Goal: Task Accomplishment & Management: Manage account settings

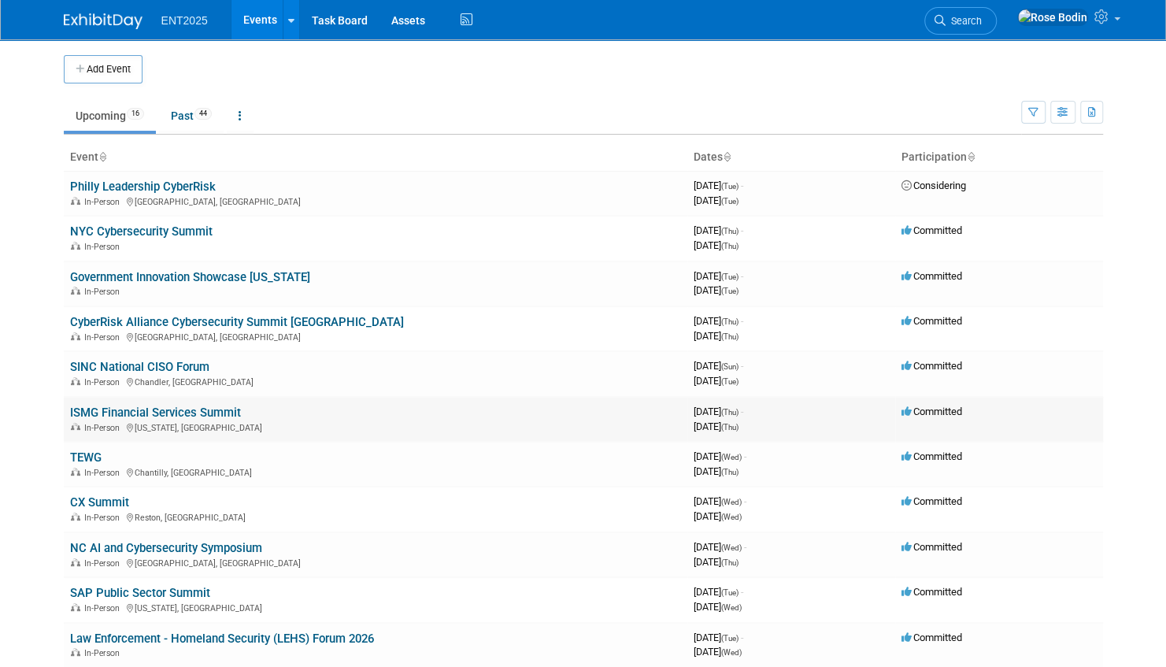
click at [225, 408] on link "ISMG Financial Services Summit" at bounding box center [155, 412] width 171 height 14
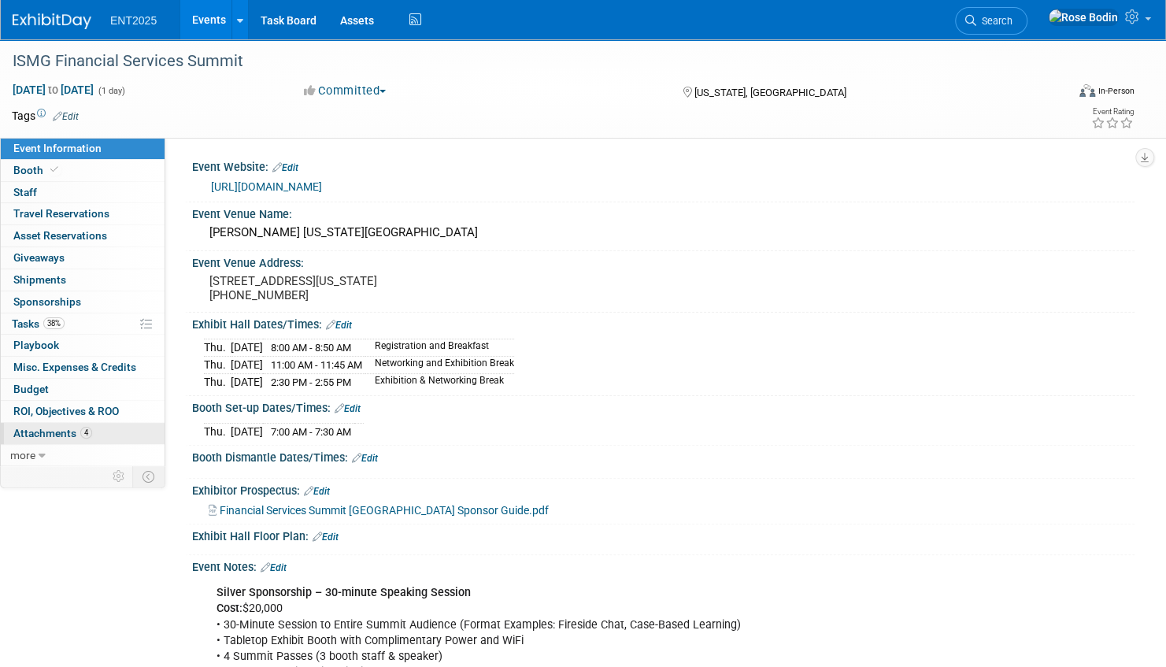
click at [118, 430] on link "4 Attachments 4" at bounding box center [83, 433] width 164 height 21
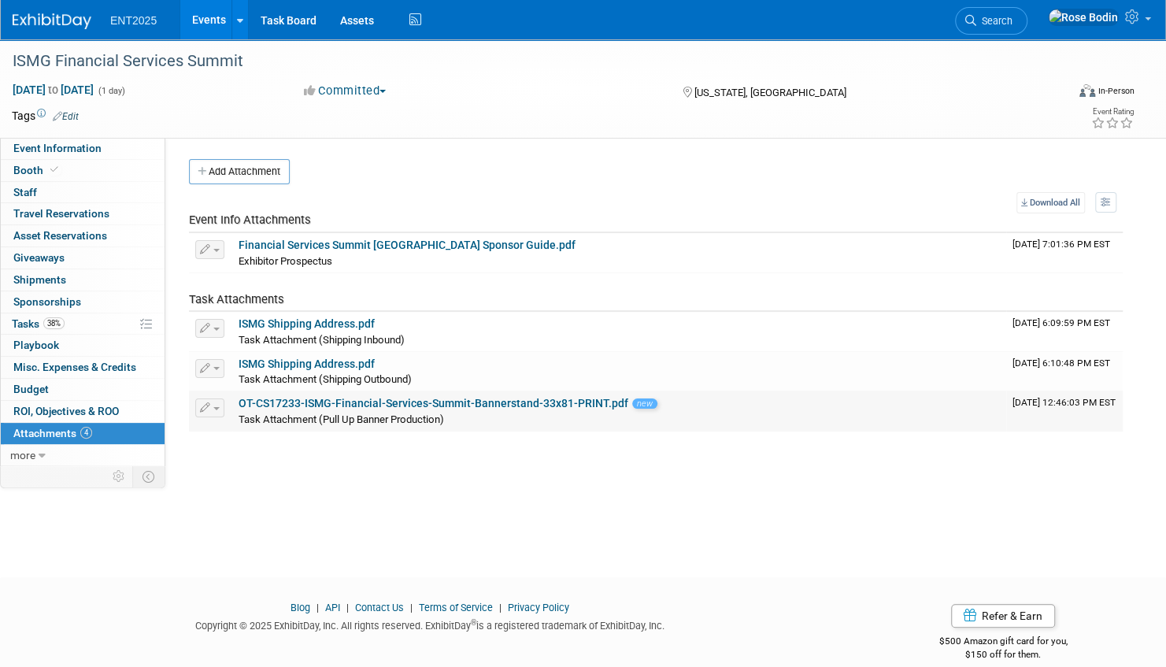
click at [218, 407] on span "button" at bounding box center [216, 408] width 6 height 3
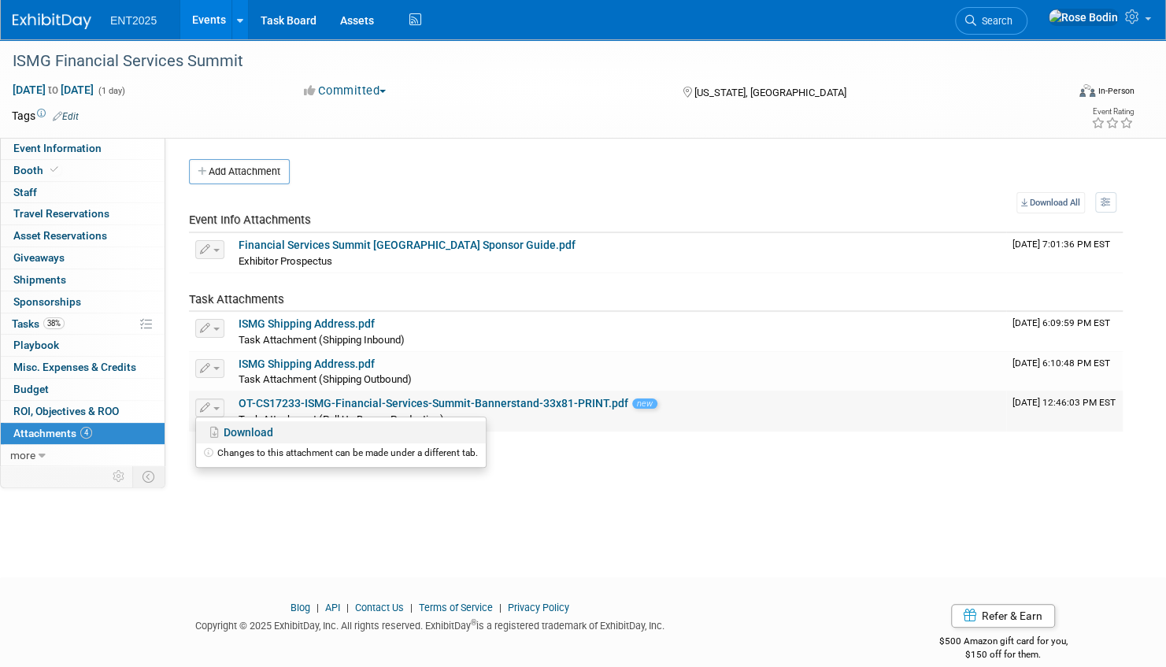
click at [233, 428] on link "Download" at bounding box center [341, 432] width 290 height 22
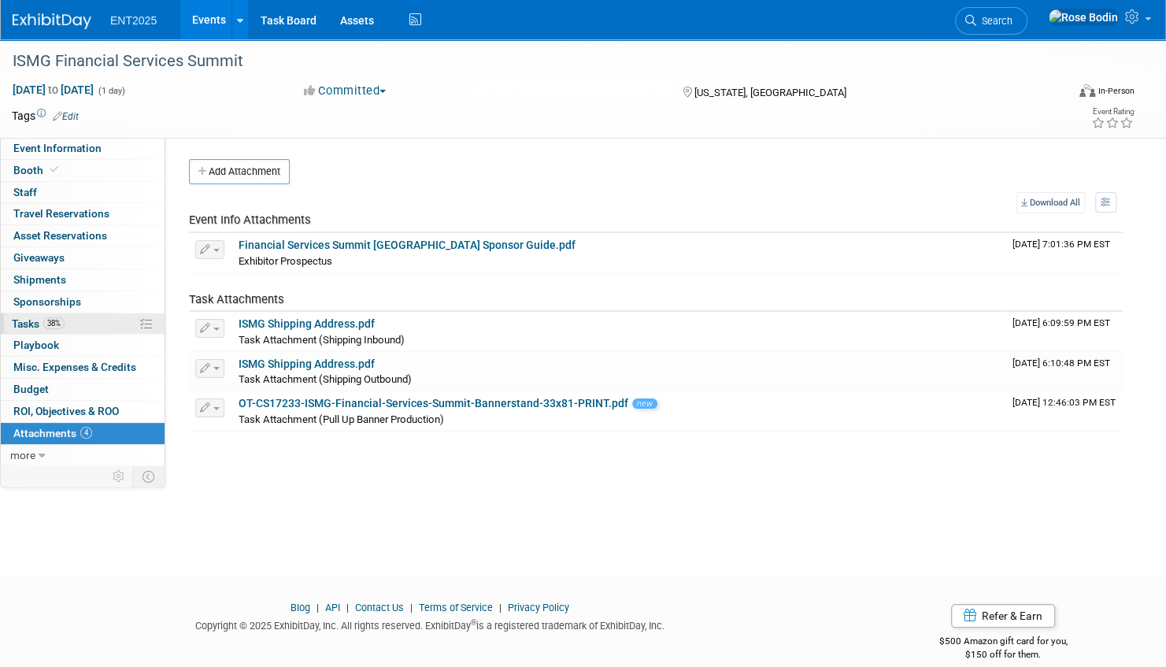
click at [105, 320] on link "38% Tasks 38%" at bounding box center [83, 323] width 164 height 21
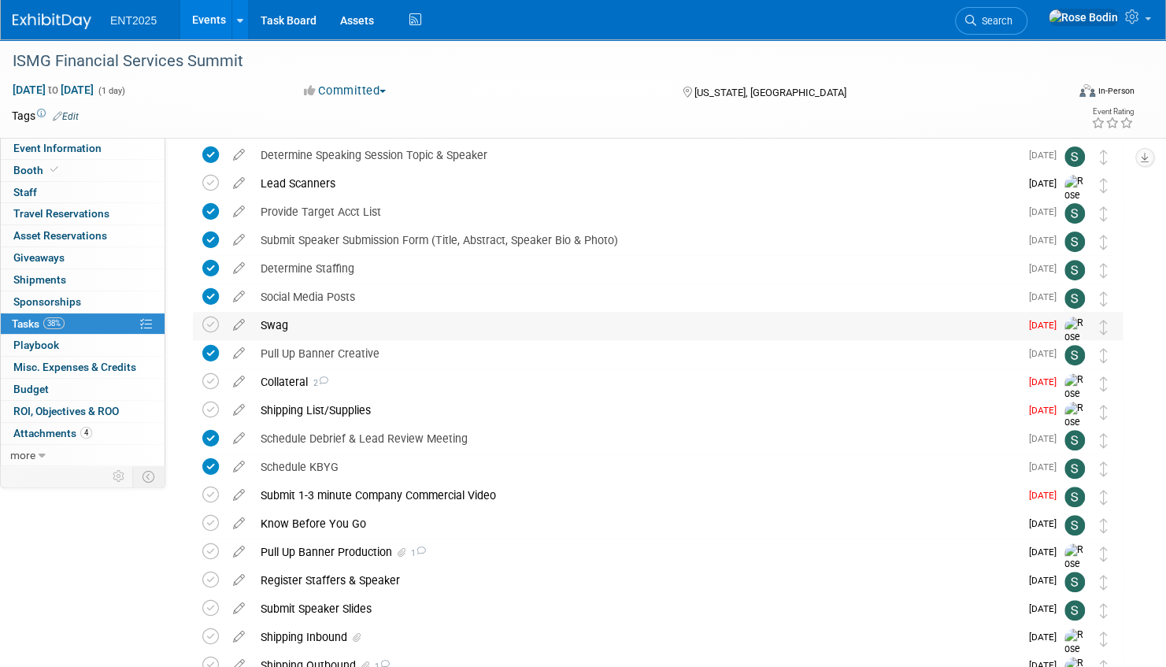
scroll to position [236, 0]
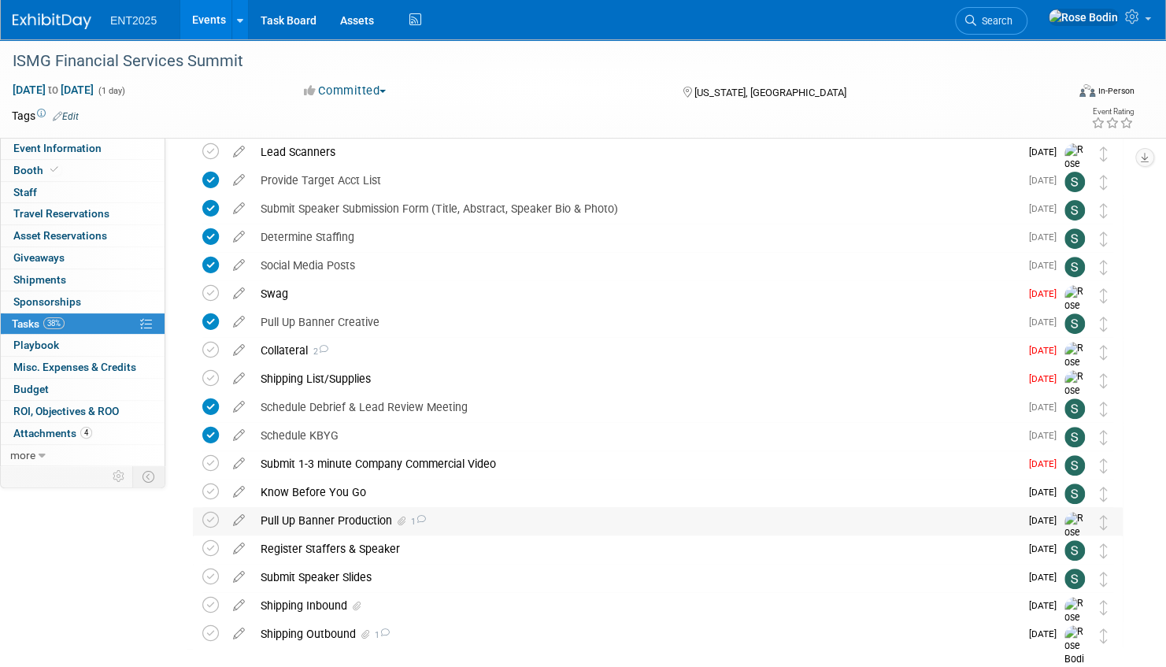
click at [510, 521] on div "Pull Up Banner Production 1" at bounding box center [636, 520] width 767 height 27
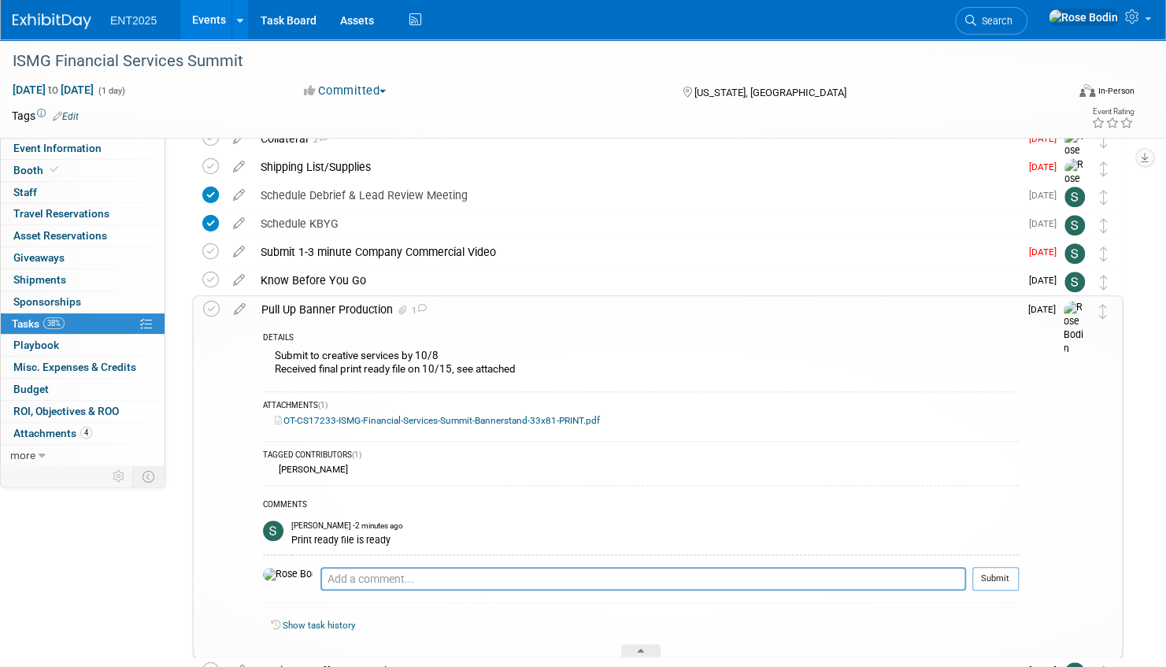
scroll to position [472, 0]
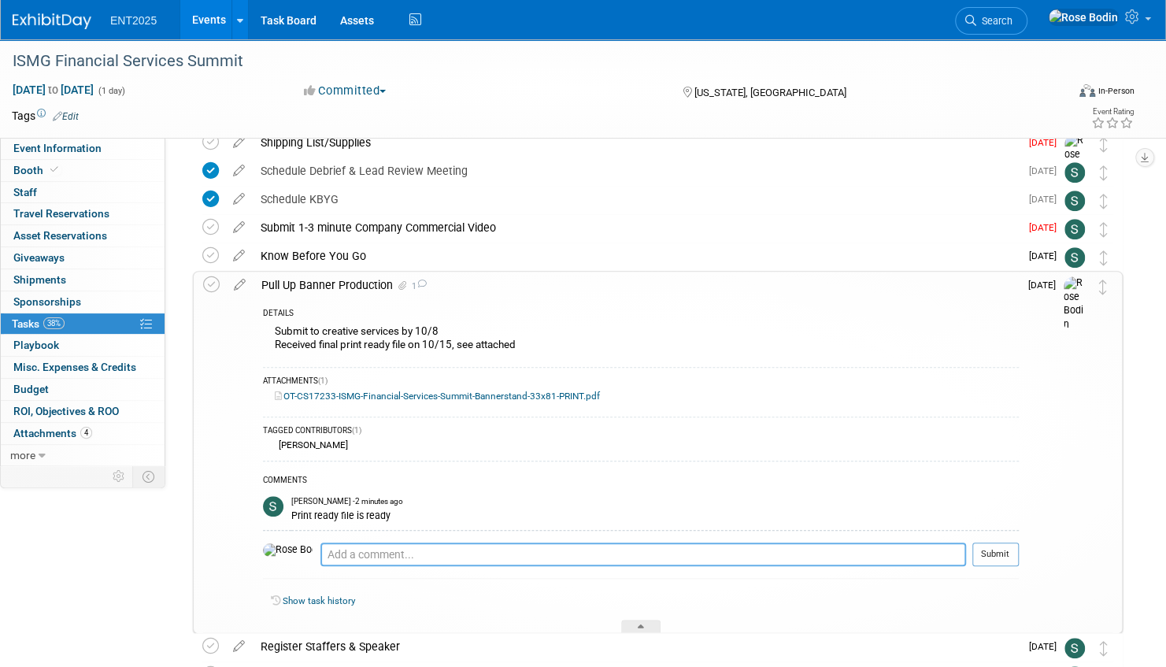
click at [353, 552] on textarea at bounding box center [642, 554] width 645 height 24
type textarea "Received and will go to print next week."
click at [1000, 551] on button "Submit" at bounding box center [995, 554] width 46 height 24
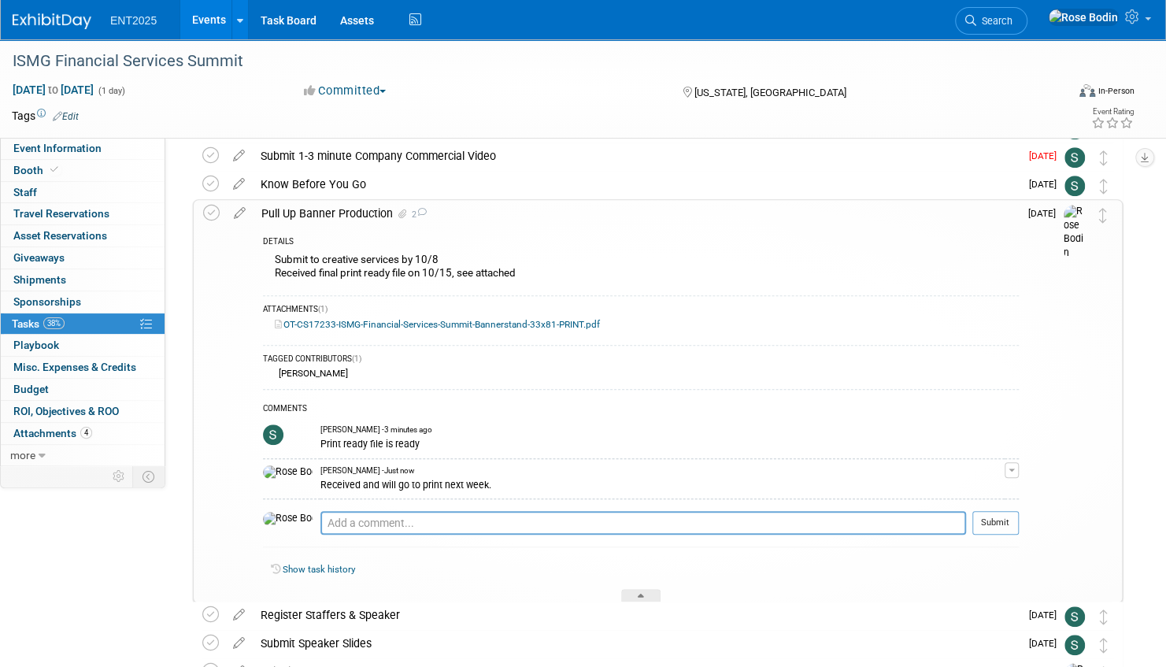
scroll to position [630, 0]
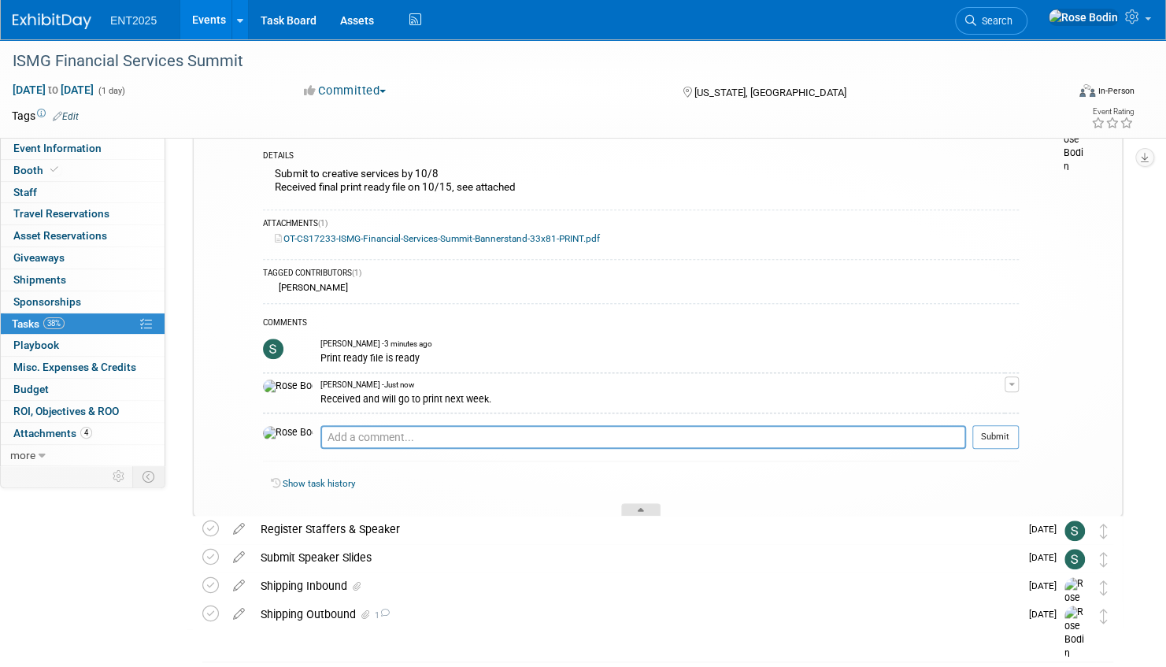
click at [639, 508] on icon at bounding box center [640, 512] width 6 height 9
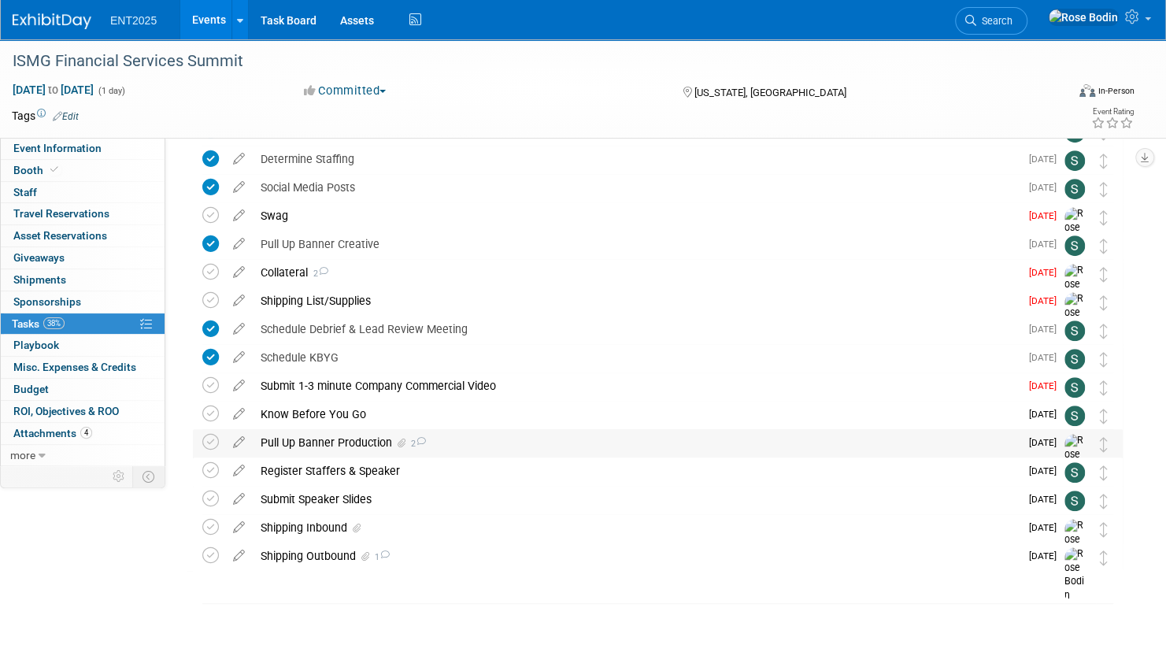
scroll to position [313, 0]
click at [484, 247] on div "Pull Up Banner Creative" at bounding box center [636, 244] width 767 height 27
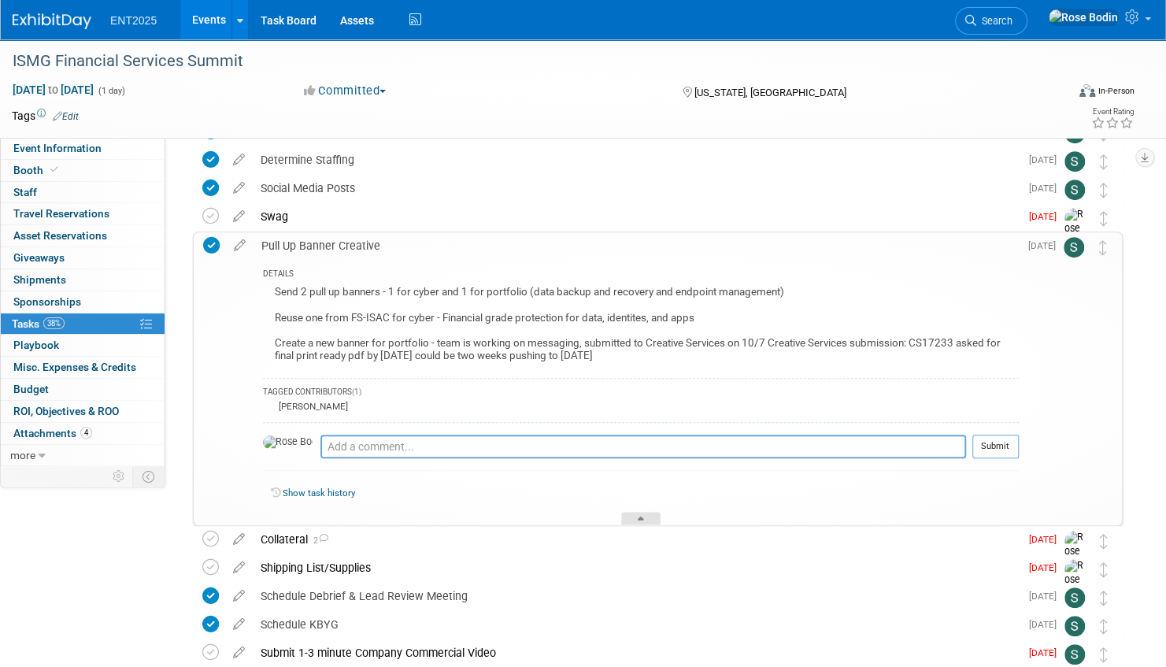
click at [641, 516] on icon at bounding box center [640, 520] width 6 height 9
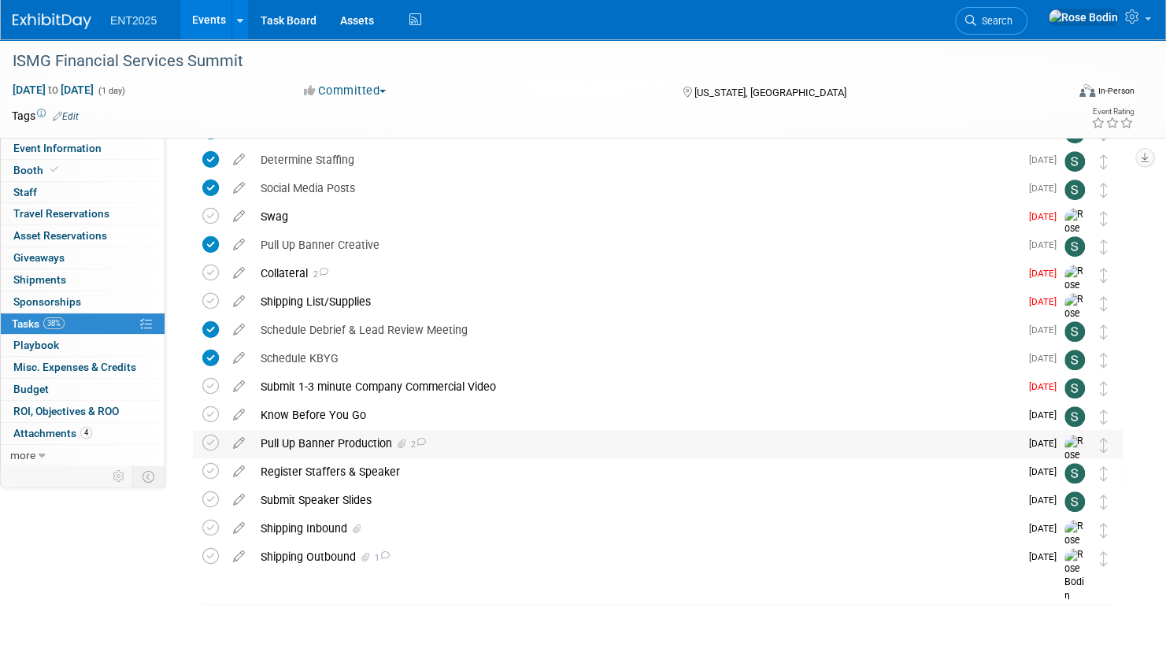
click at [442, 440] on div "Pull Up Banner Production 2" at bounding box center [636, 443] width 767 height 27
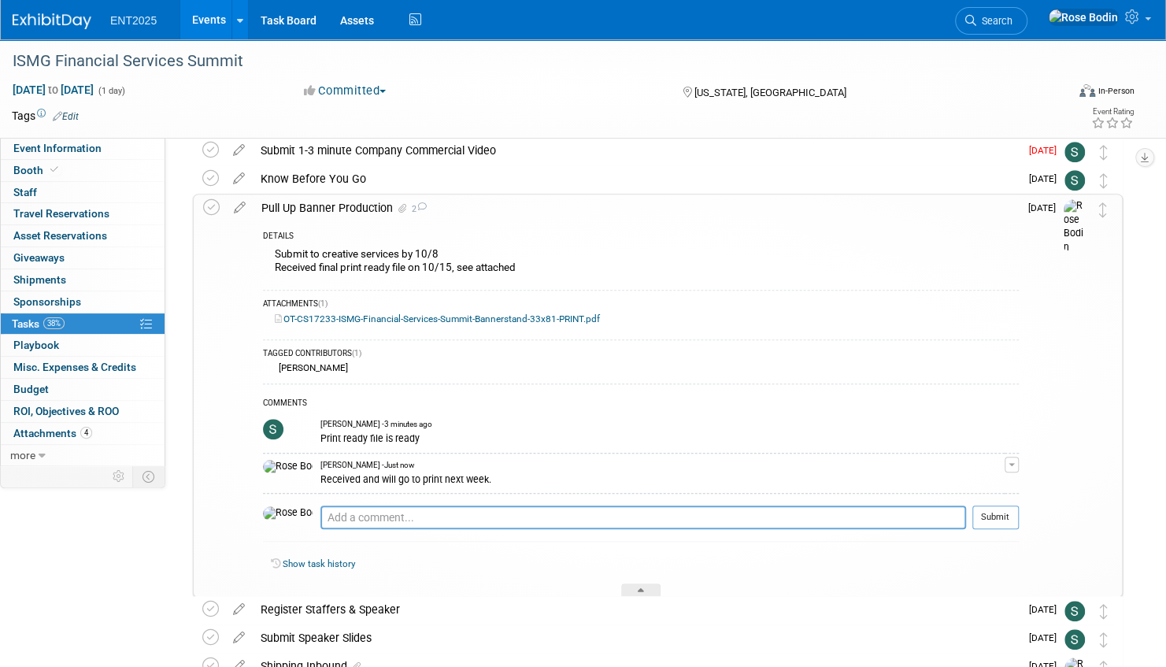
scroll to position [628, 0]
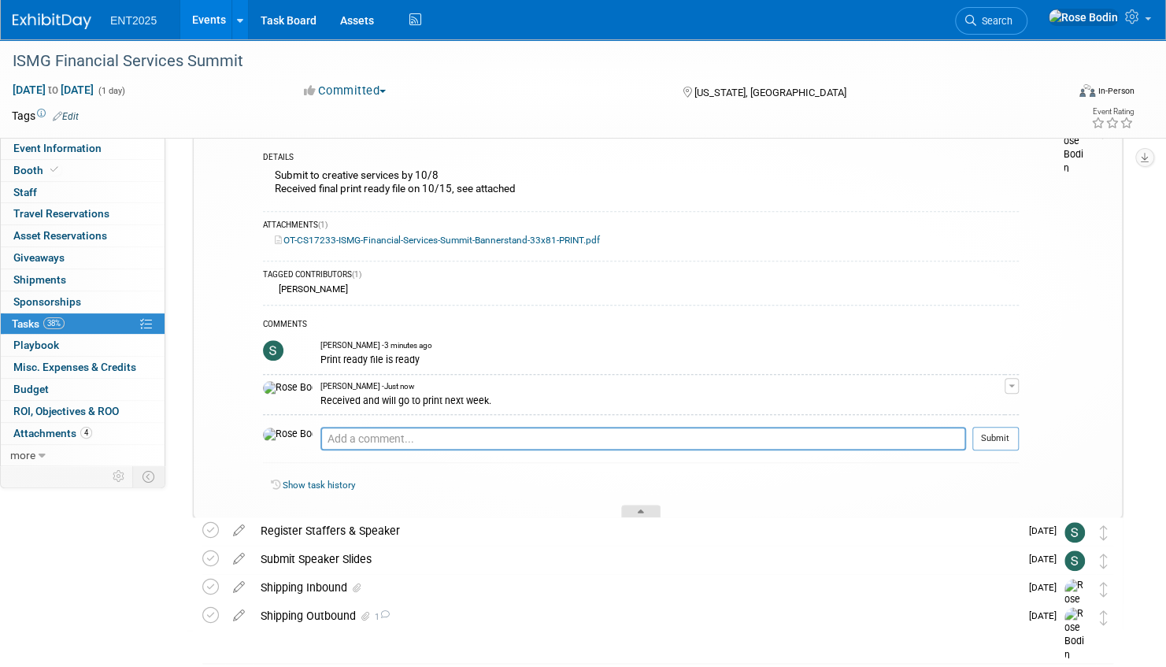
click at [640, 509] on icon at bounding box center [640, 513] width 6 height 9
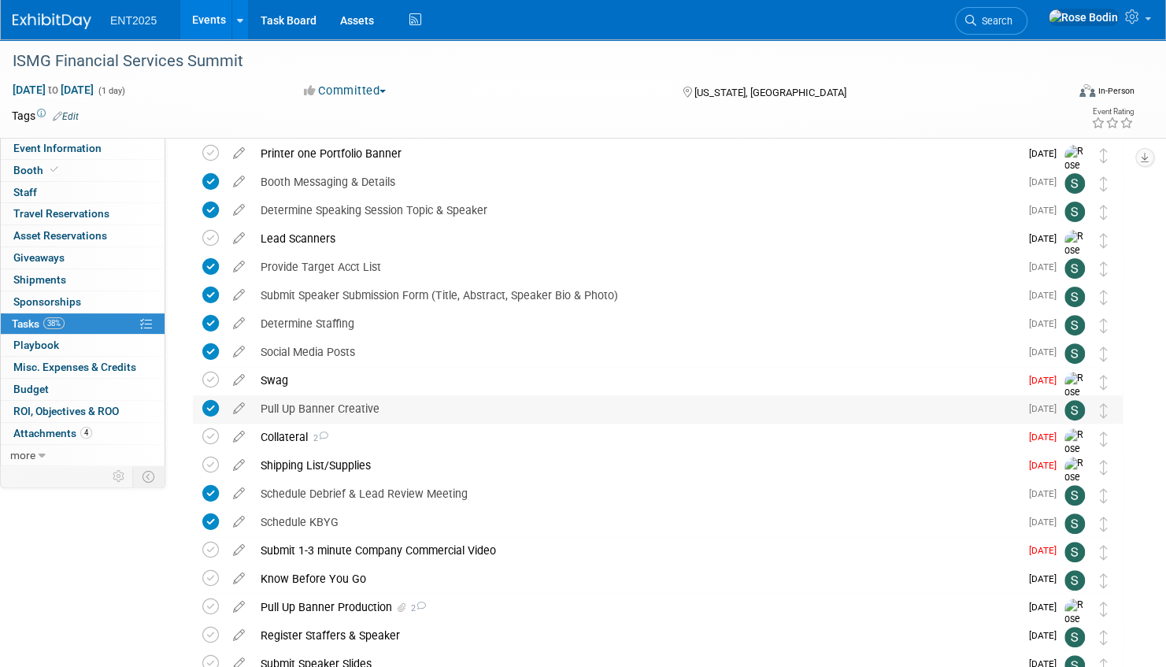
scroll to position [0, 0]
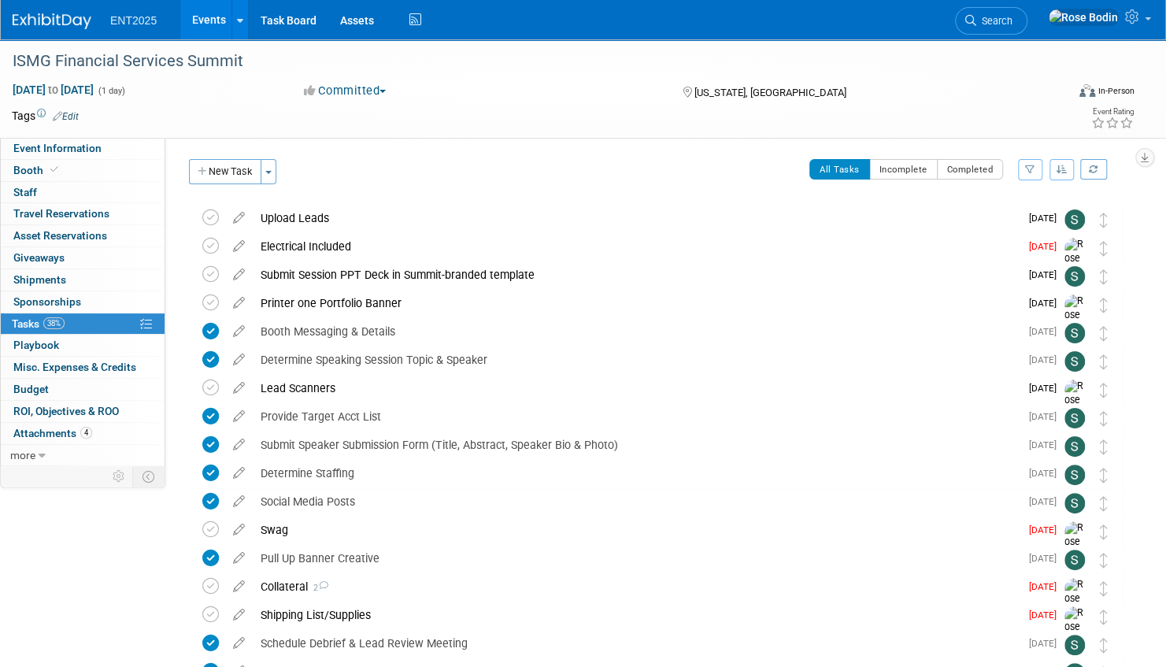
click at [206, 19] on link "Events" at bounding box center [208, 19] width 57 height 39
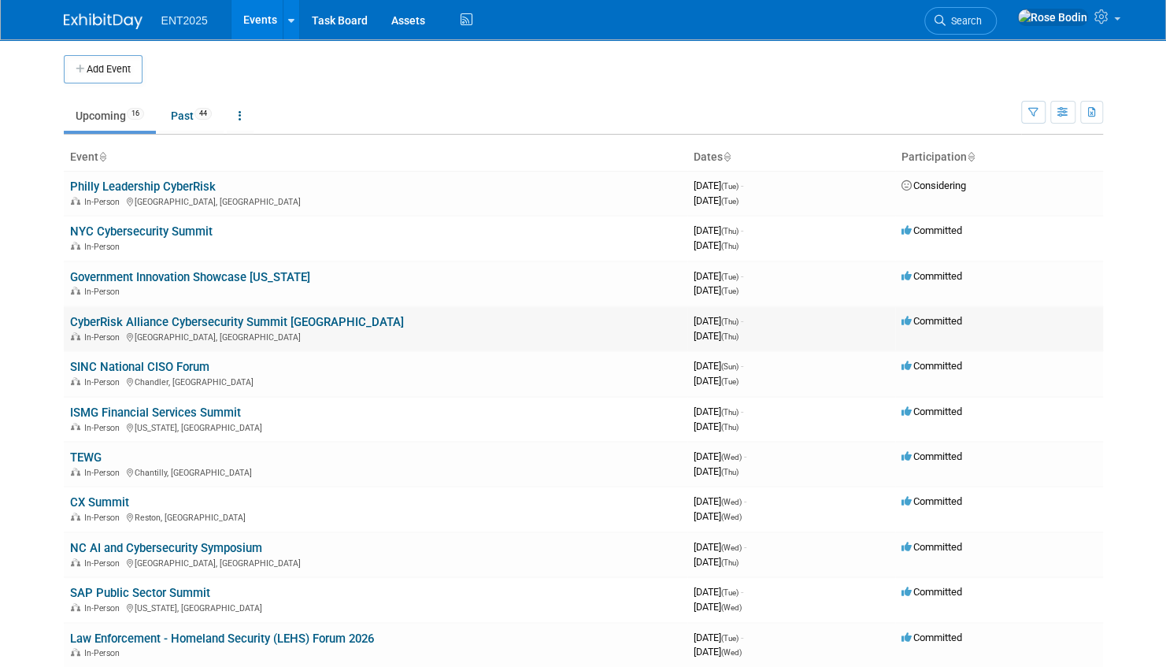
click at [263, 318] on link "CyberRisk Alliance Cybersecurity Summit [GEOGRAPHIC_DATA]" at bounding box center [237, 322] width 334 height 14
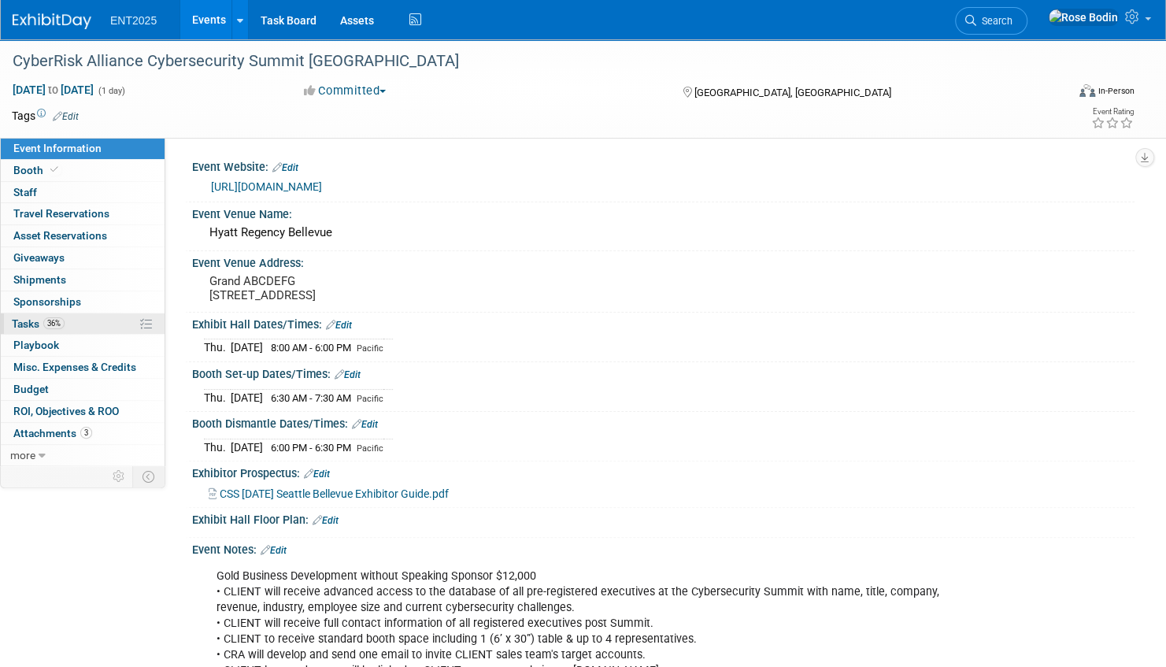
click at [91, 323] on link "36% Tasks 36%" at bounding box center [83, 323] width 164 height 21
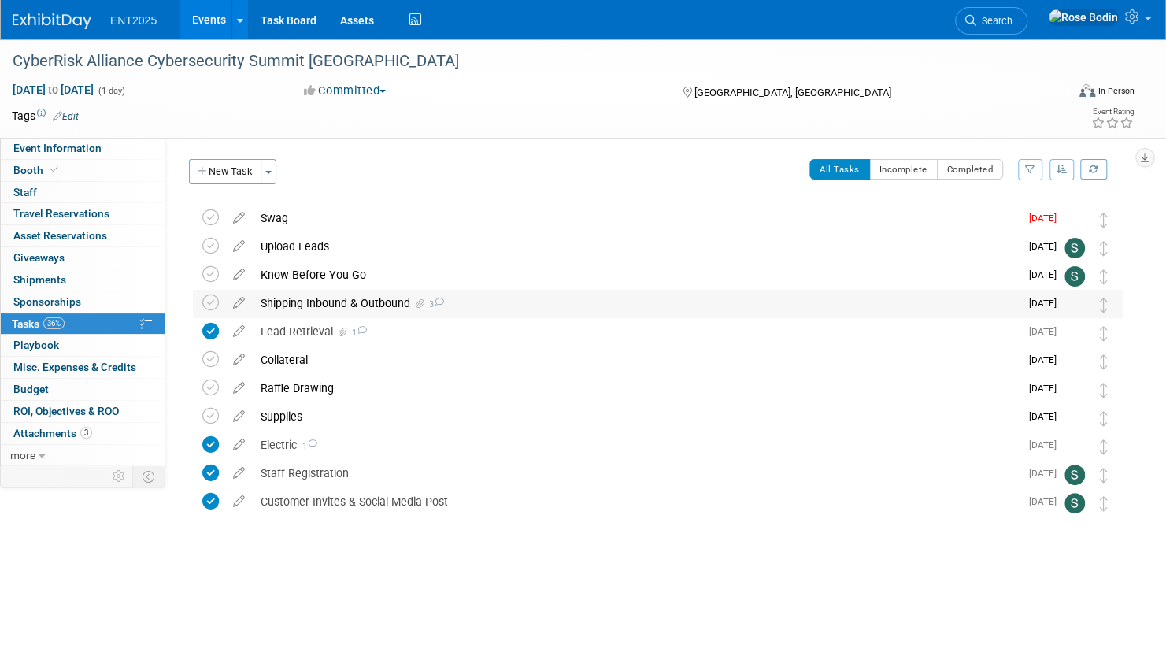
click at [479, 302] on div "Shipping Inbound & Outbound 3" at bounding box center [636, 303] width 767 height 27
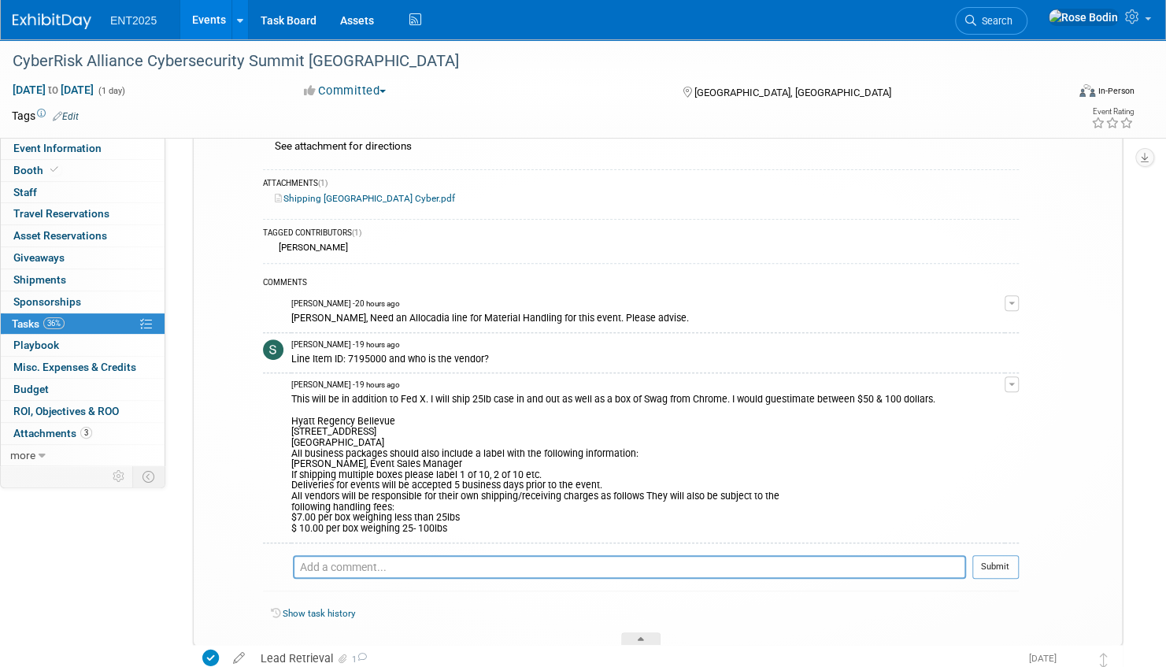
scroll to position [236, 0]
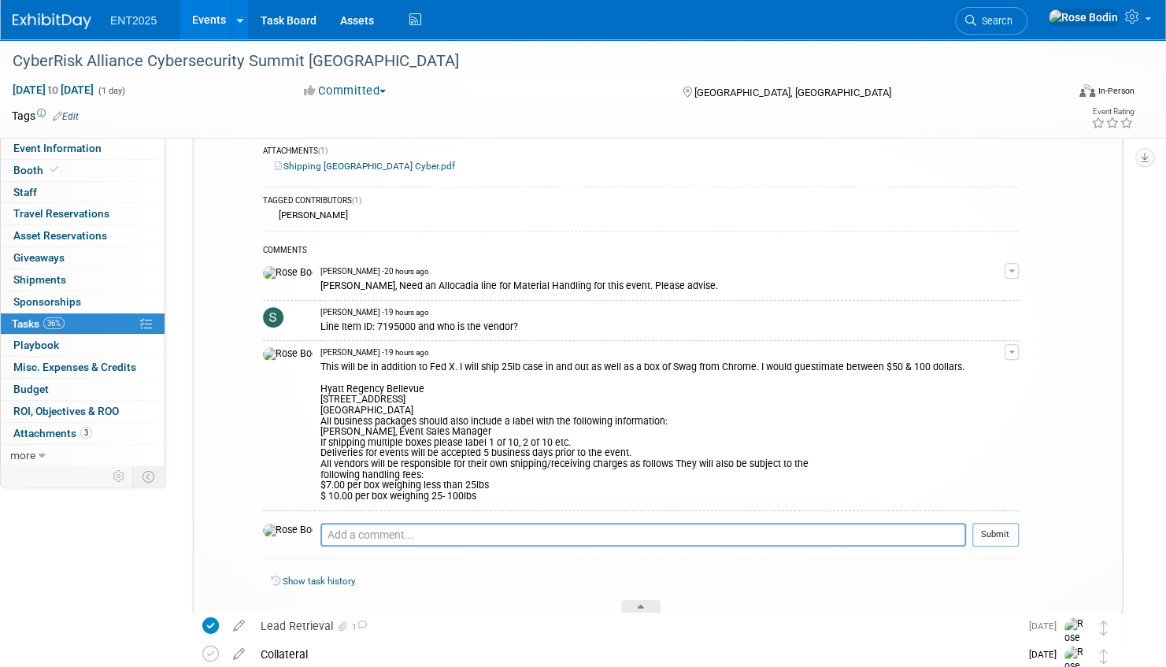
click at [493, 324] on div "Line Item ID: 7195000 and who is the vendor?" at bounding box center [662, 325] width 684 height 15
drag, startPoint x: 386, startPoint y: 323, endPoint x: 292, endPoint y: 324, distance: 93.7
click at [320, 324] on div "Line Item ID: 7195000 and who is the vendor?" at bounding box center [662, 325] width 684 height 15
copy div "Line Item ID: 7195000"
click at [324, 532] on textarea at bounding box center [642, 535] width 645 height 24
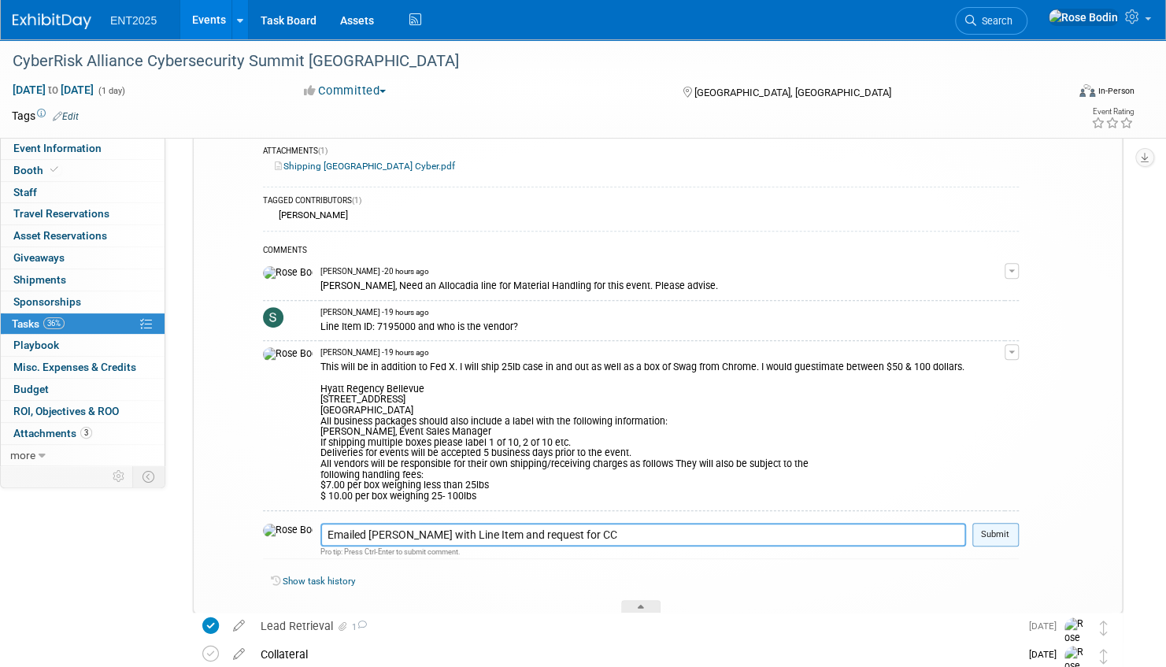
type textarea "Emailed Logan with Line Item and request for CC"
click at [984, 531] on button "Submit" at bounding box center [995, 535] width 46 height 24
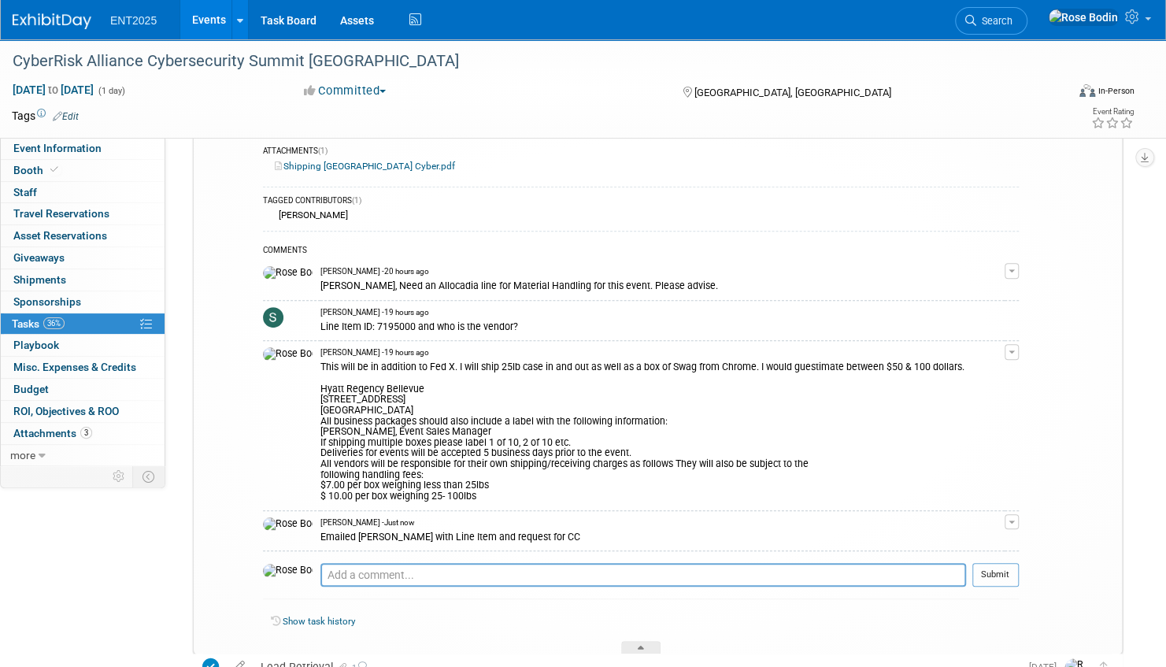
click at [208, 13] on link "Events" at bounding box center [208, 19] width 57 height 39
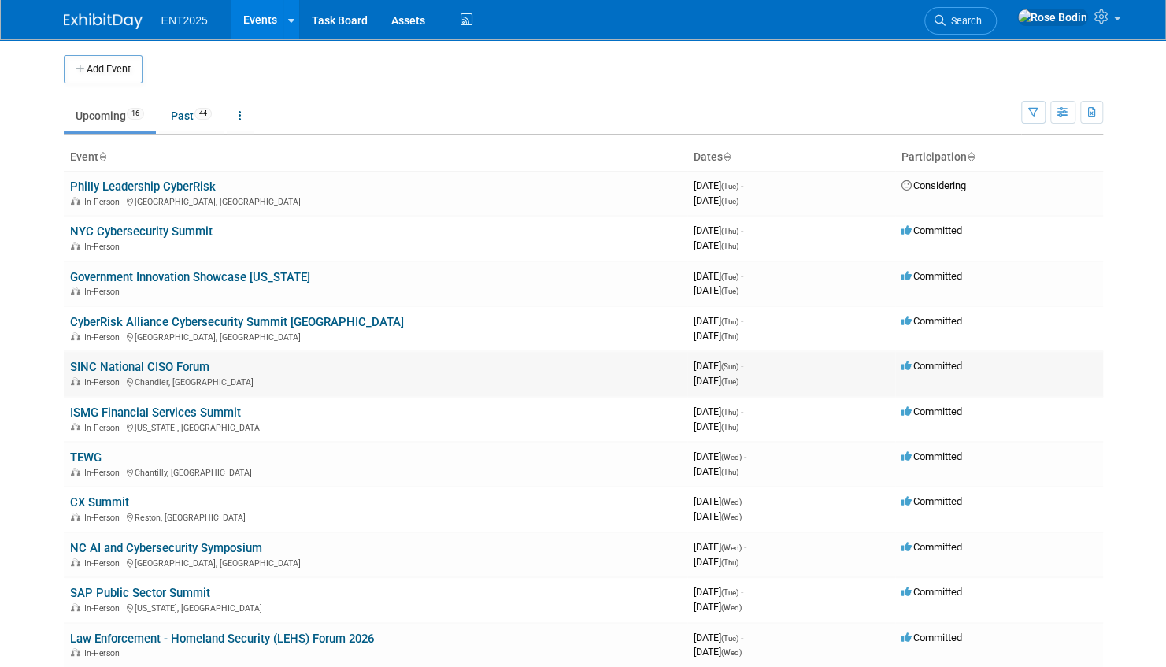
click at [190, 364] on link "SINC National CISO Forum" at bounding box center [139, 367] width 139 height 14
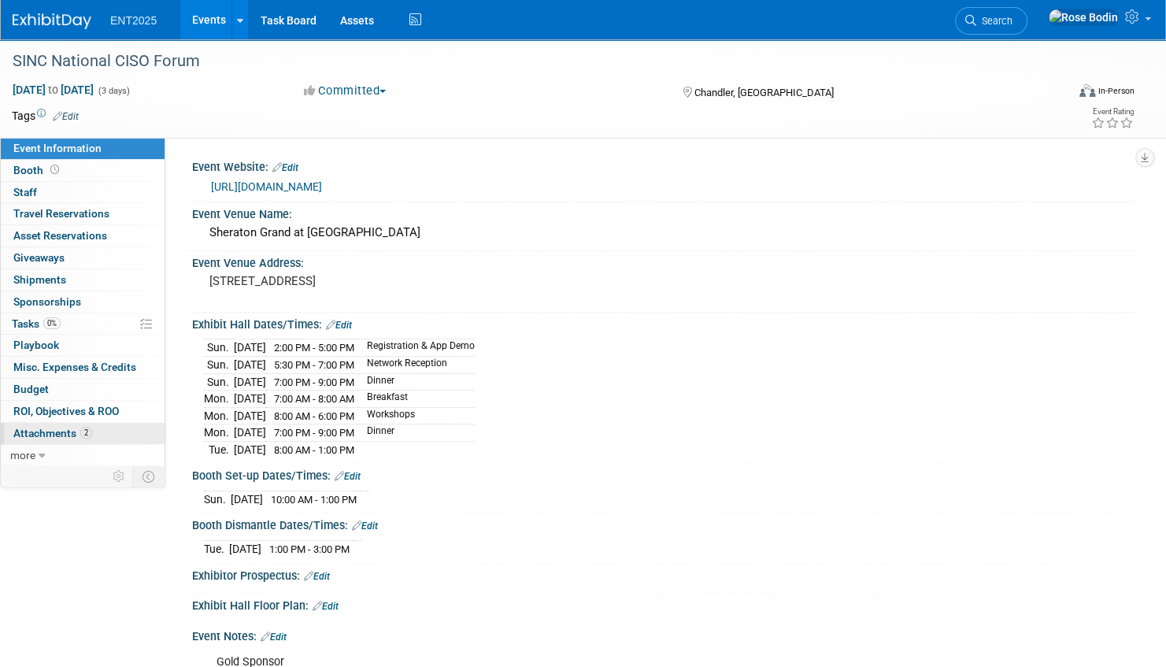
click at [113, 426] on link "2 Attachments 2" at bounding box center [83, 433] width 164 height 21
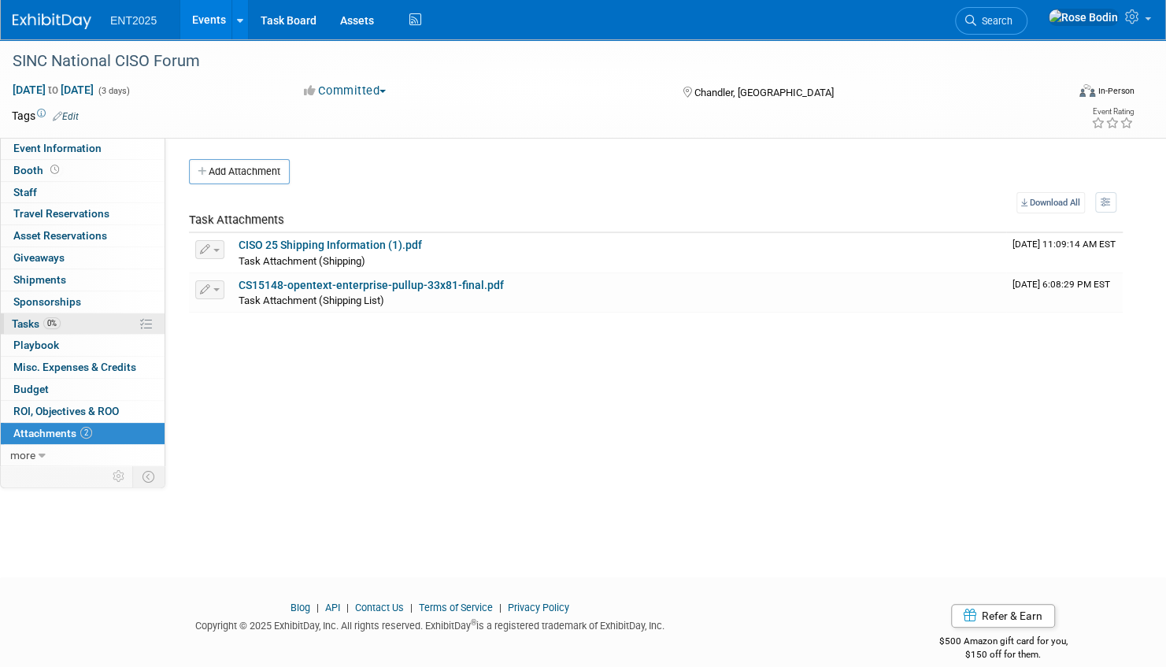
click at [105, 322] on link "0% Tasks 0%" at bounding box center [83, 323] width 164 height 21
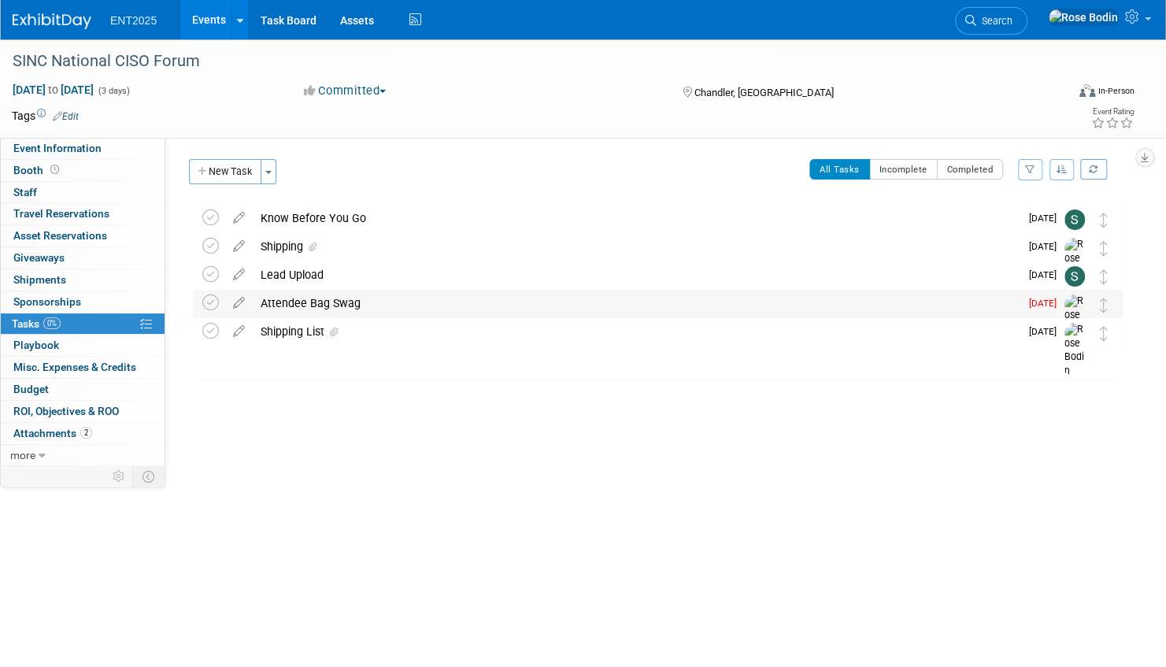
click at [399, 305] on div "Attendee Bag Swag" at bounding box center [636, 303] width 767 height 27
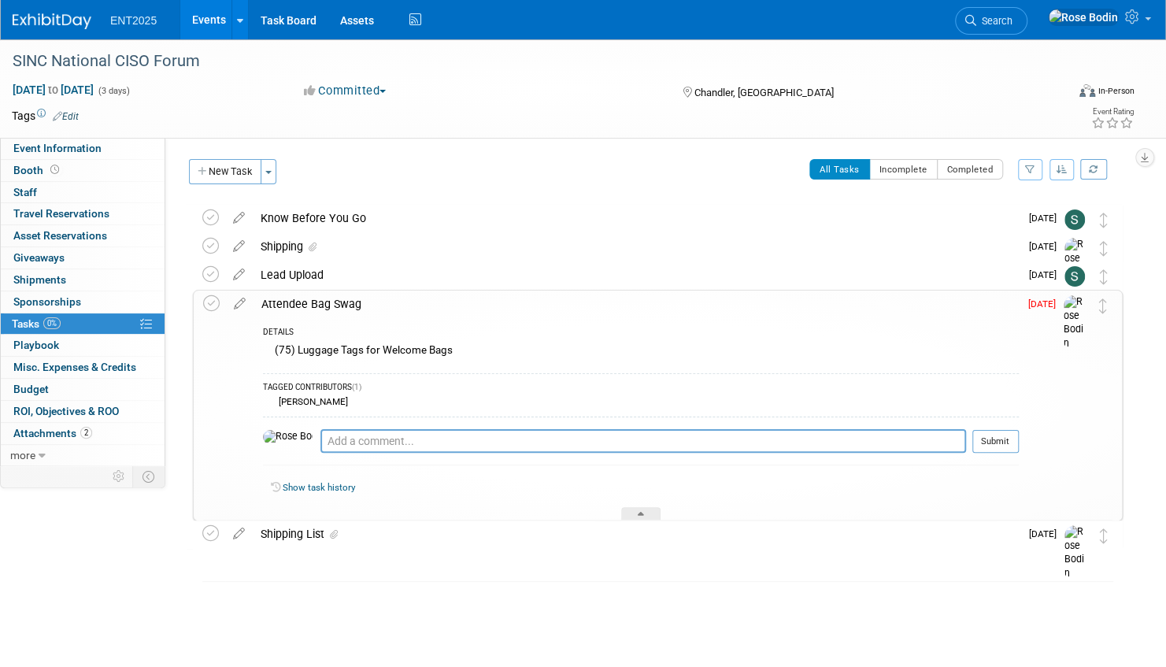
click at [399, 305] on div "Attendee Bag Swag" at bounding box center [635, 303] width 765 height 27
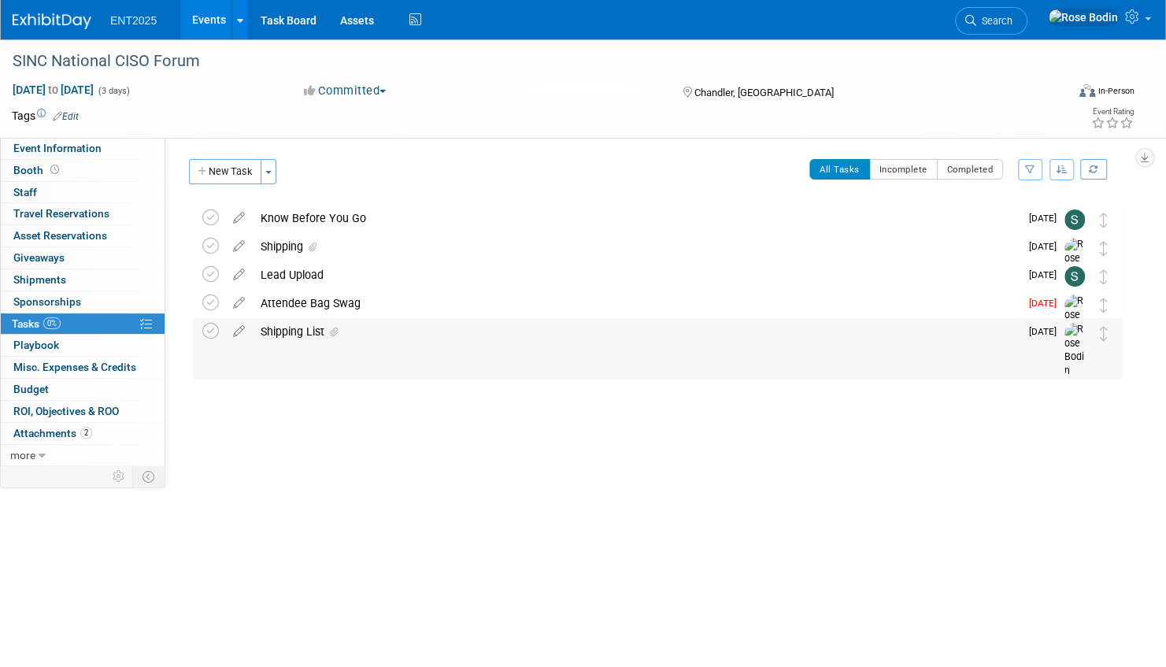
click at [405, 325] on div "Shipping List" at bounding box center [636, 331] width 767 height 27
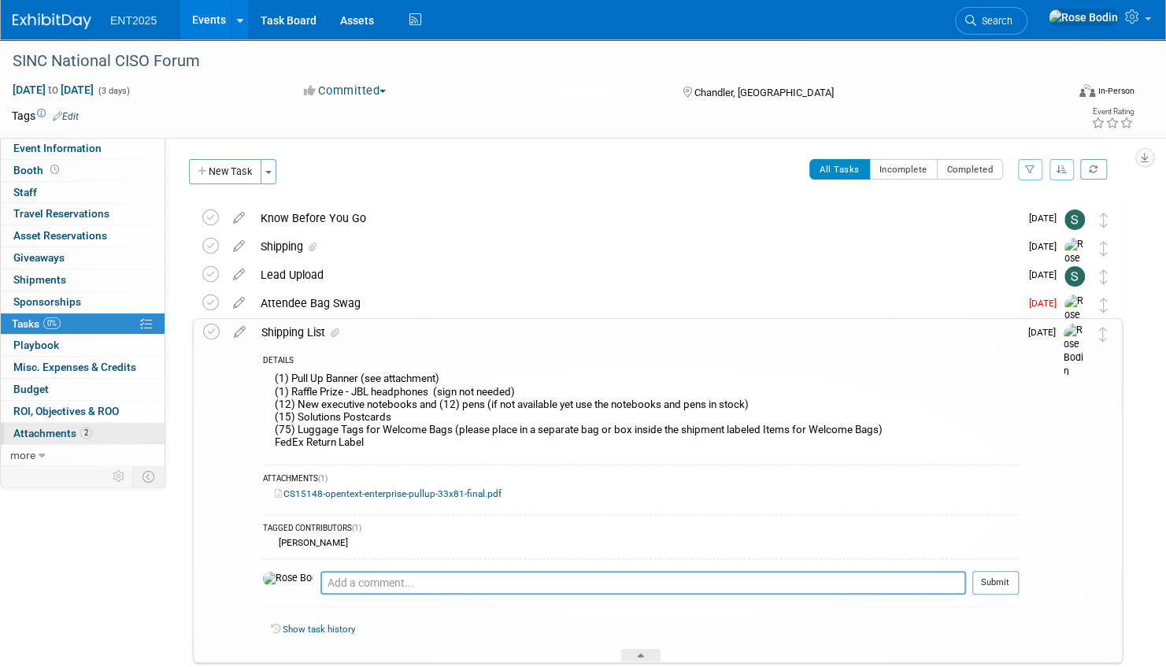
click at [126, 426] on link "2 Attachments 2" at bounding box center [83, 433] width 164 height 21
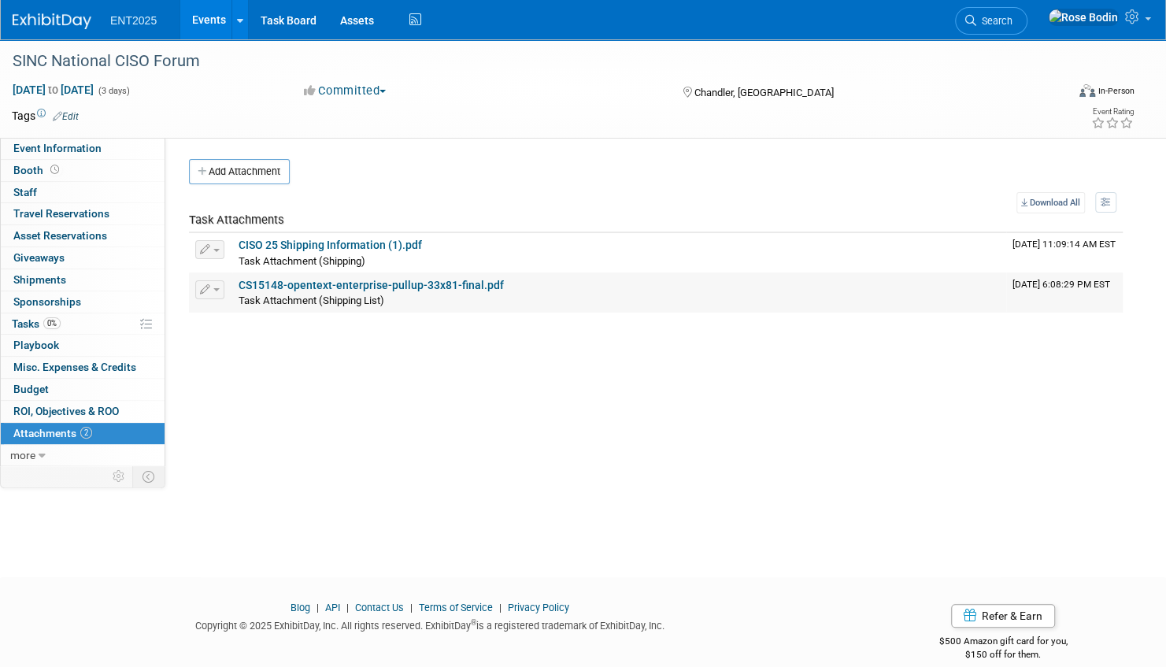
click at [312, 282] on link "CS15148-opentext-enterprise-pullup-33x81-final.pdf" at bounding box center [370, 285] width 265 height 13
click at [209, 21] on link "Events" at bounding box center [208, 19] width 57 height 39
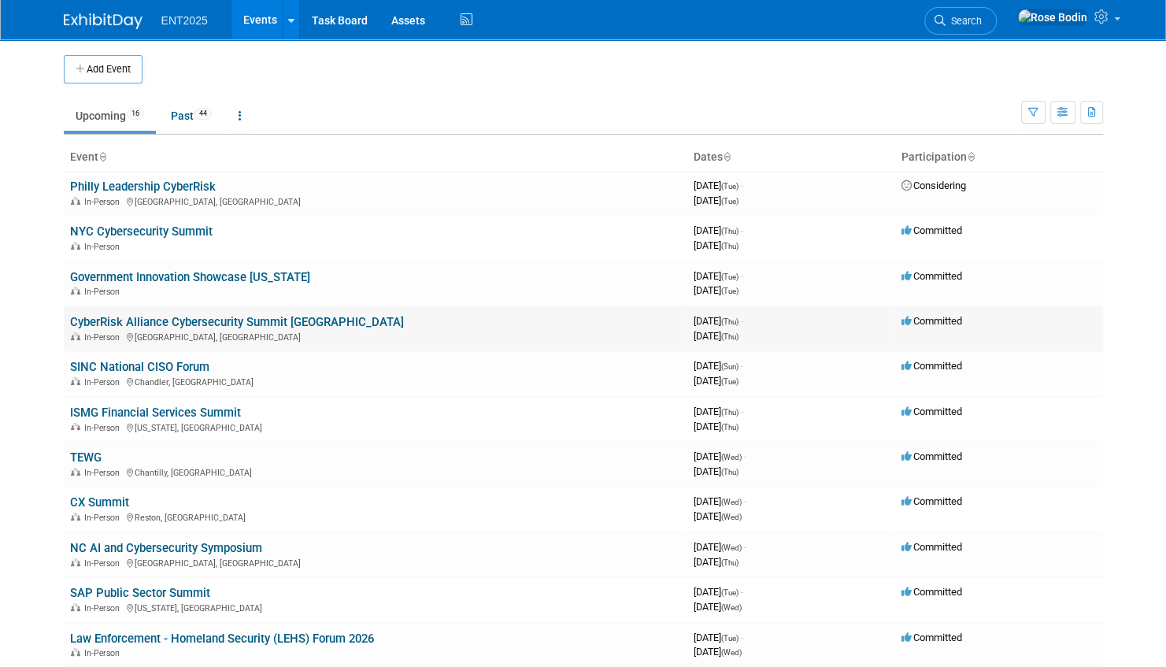
click at [272, 319] on link "CyberRisk Alliance Cybersecurity Summit [GEOGRAPHIC_DATA]" at bounding box center [237, 322] width 334 height 14
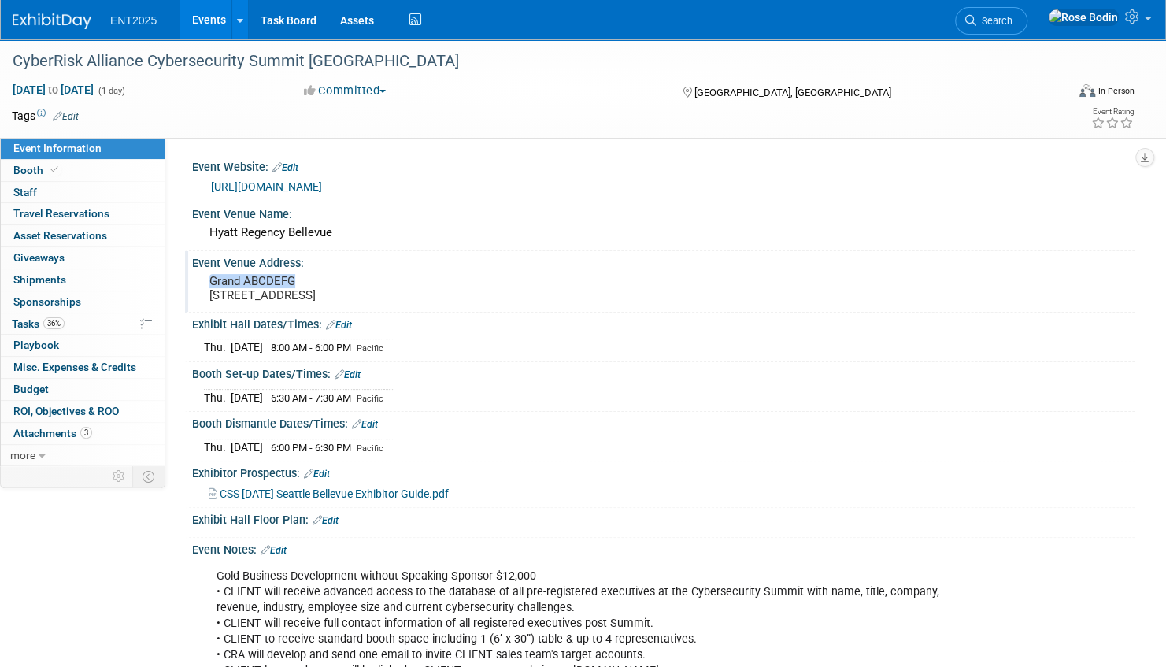
drag, startPoint x: 309, startPoint y: 277, endPoint x: 208, endPoint y: 279, distance: 100.7
click at [208, 279] on div "Grand ABCDEFG 900 Bellevue Way, NE Bellevue, WA, 98004" at bounding box center [388, 288] width 369 height 36
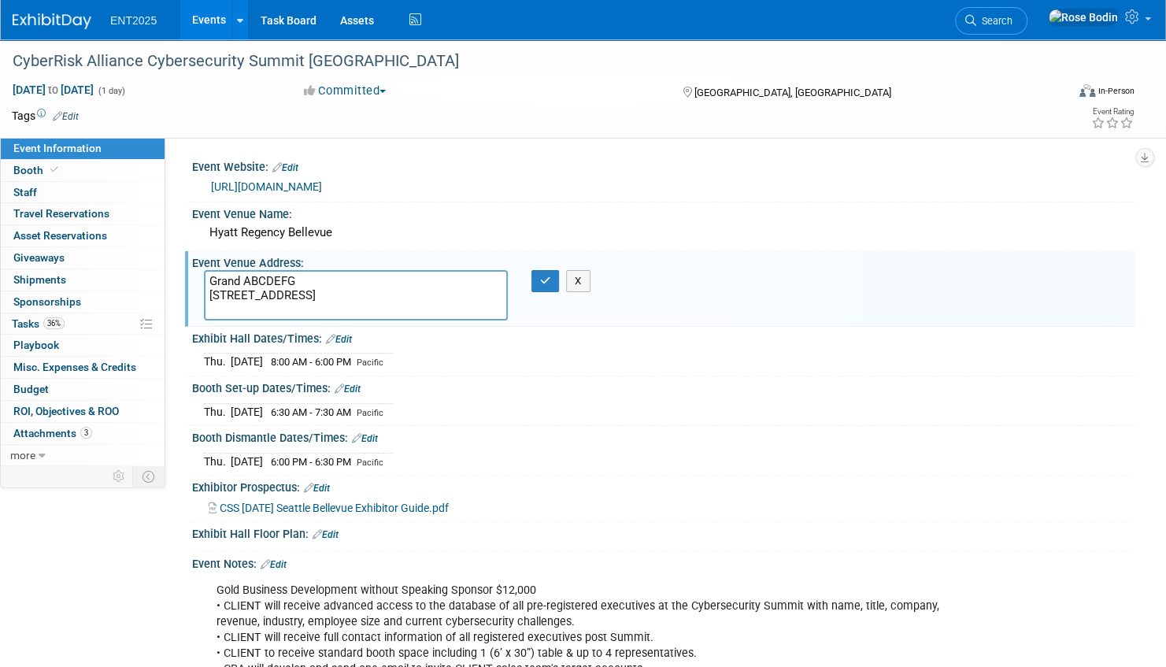
drag, startPoint x: 300, startPoint y: 276, endPoint x: 194, endPoint y: 279, distance: 105.5
click at [194, 279] on div "Grand ABCDEFG 900 Bellevue Way, NE Bellevue, WA, 98004" at bounding box center [355, 295] width 327 height 50
click at [545, 279] on icon "button" at bounding box center [545, 280] width 11 height 10
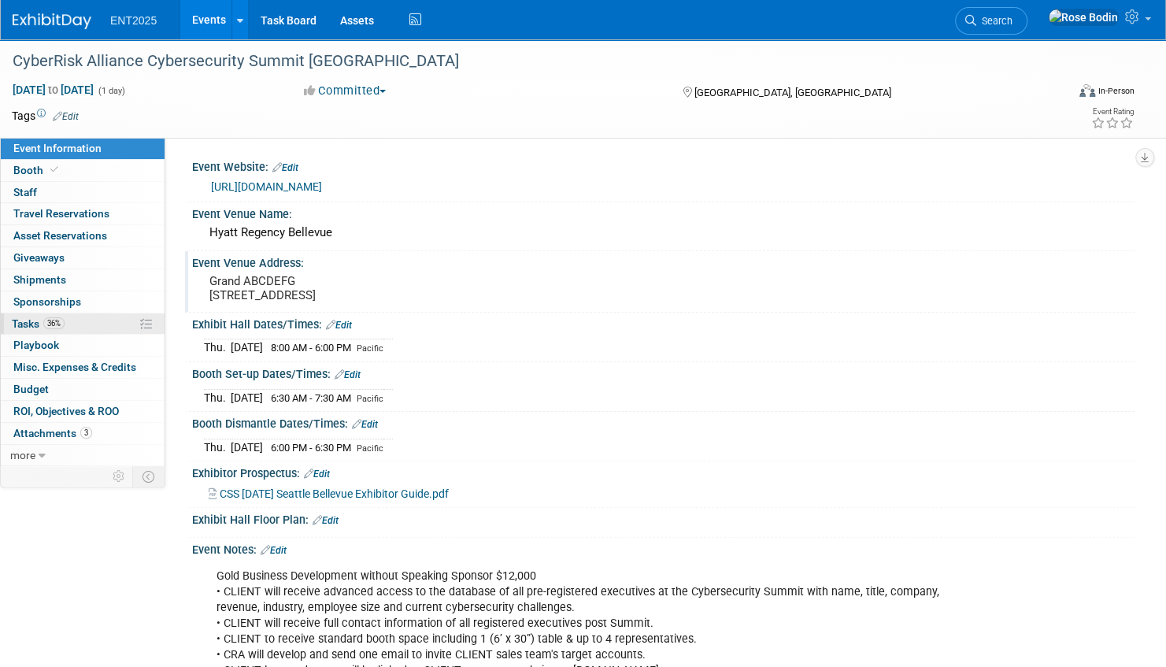
click at [106, 324] on link "36% Tasks 36%" at bounding box center [83, 323] width 164 height 21
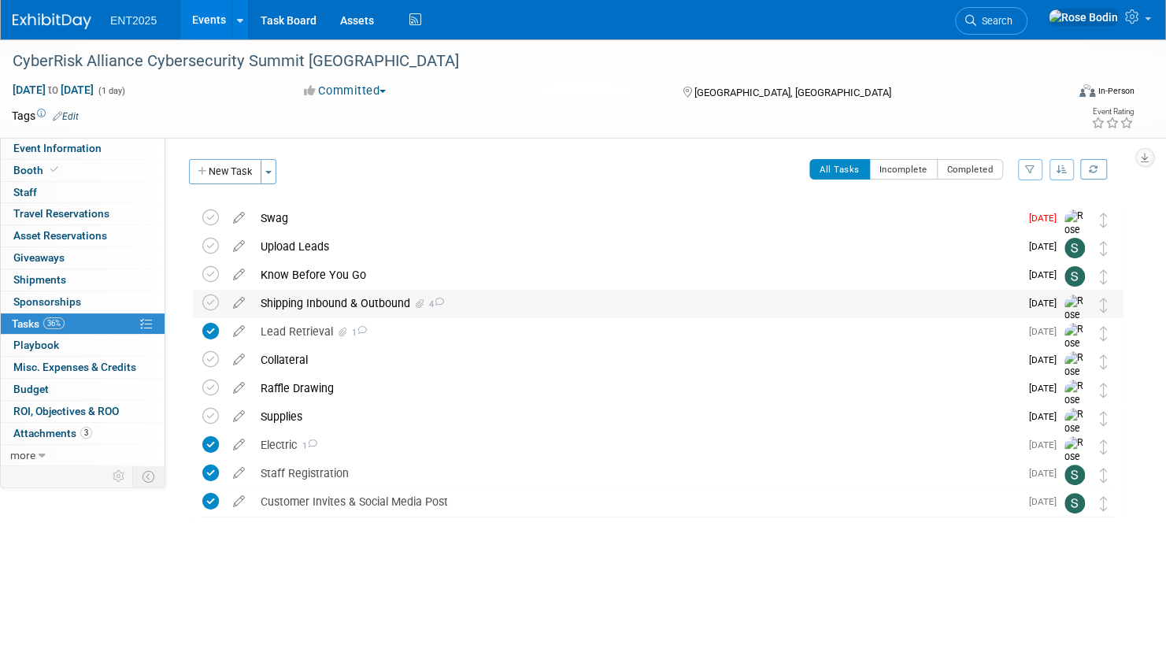
click at [488, 301] on div "Shipping Inbound & Outbound 4" at bounding box center [636, 303] width 767 height 27
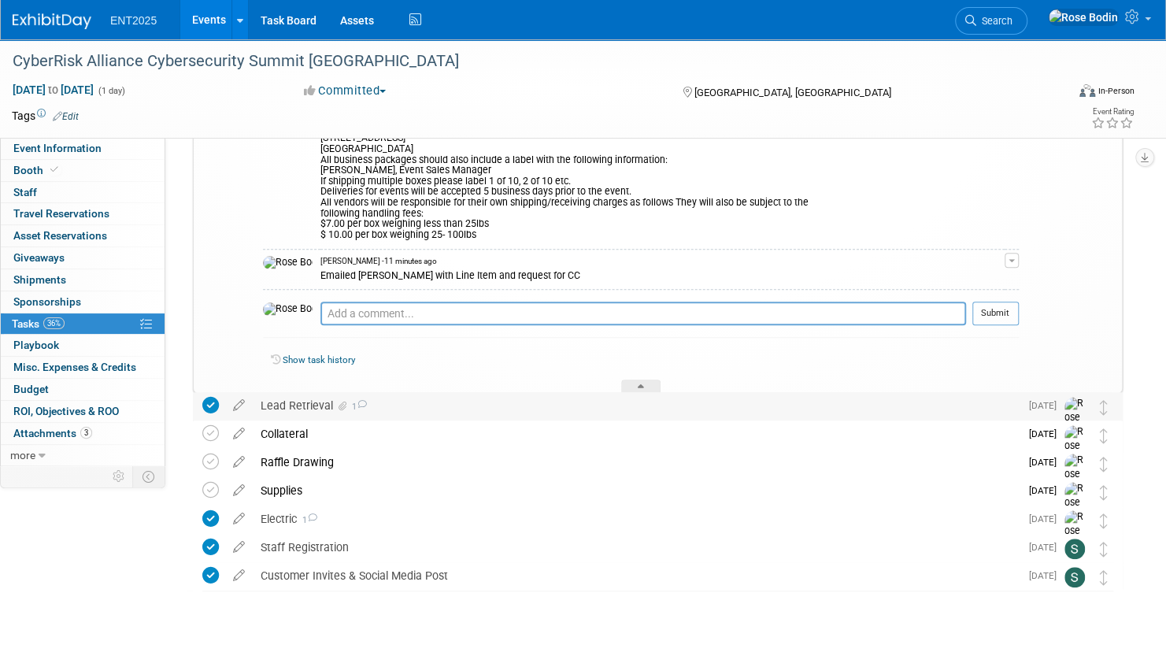
scroll to position [516, 0]
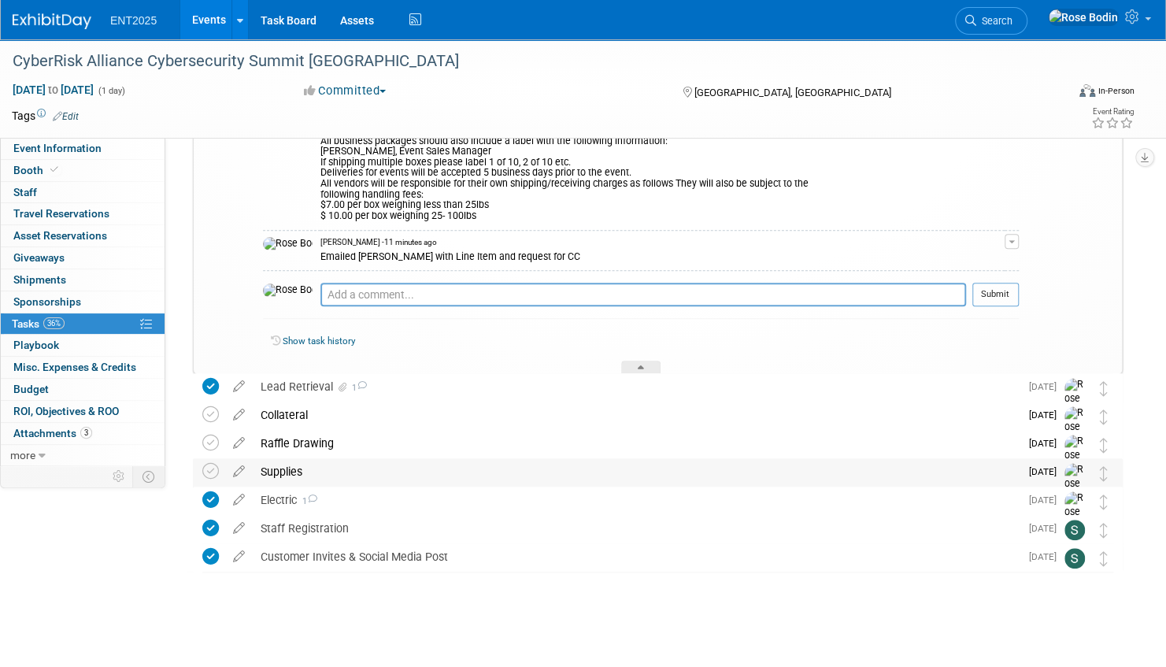
click at [548, 476] on div "Supplies" at bounding box center [636, 471] width 767 height 27
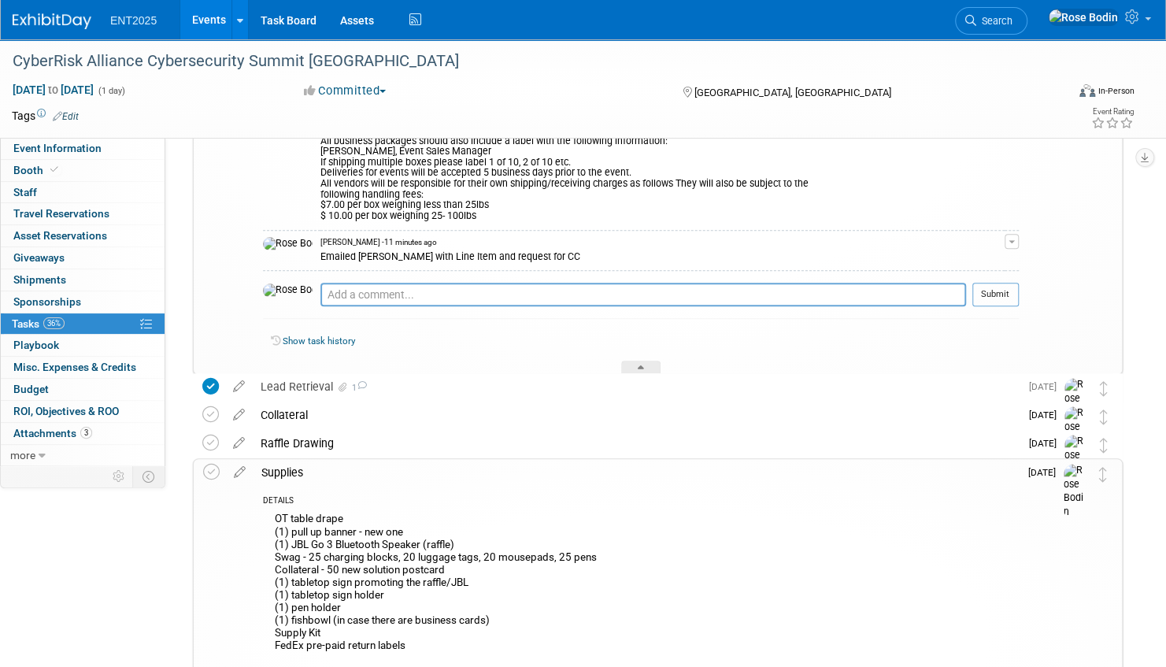
click at [214, 15] on link "Events" at bounding box center [208, 19] width 57 height 39
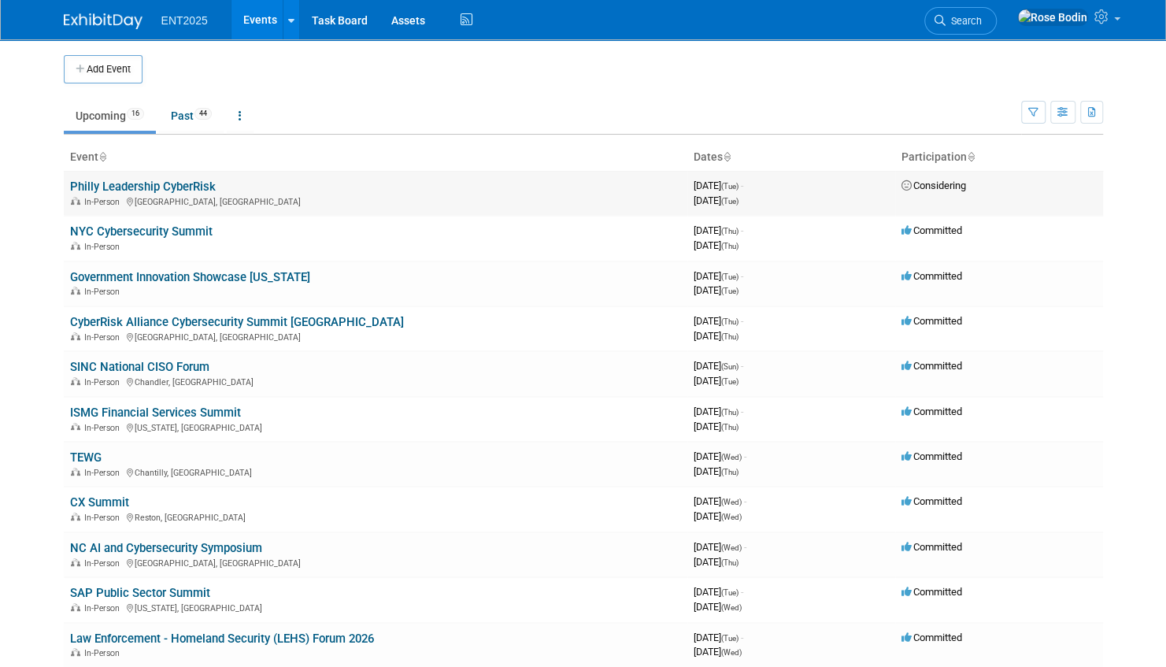
click at [191, 182] on link "Philly Leadership CyberRisk" at bounding box center [143, 186] width 146 height 14
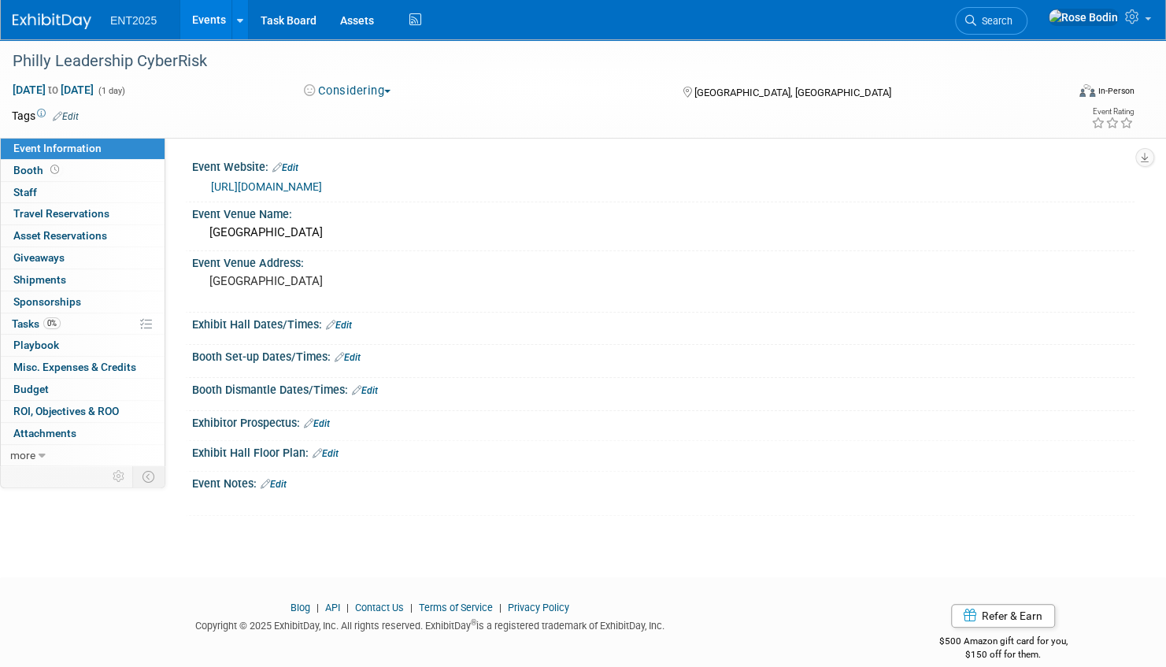
click at [355, 90] on button "Considering" at bounding box center [347, 91] width 98 height 17
click at [357, 112] on link "Committed" at bounding box center [361, 116] width 124 height 22
click at [99, 323] on link "0% Tasks 0%" at bounding box center [83, 323] width 164 height 21
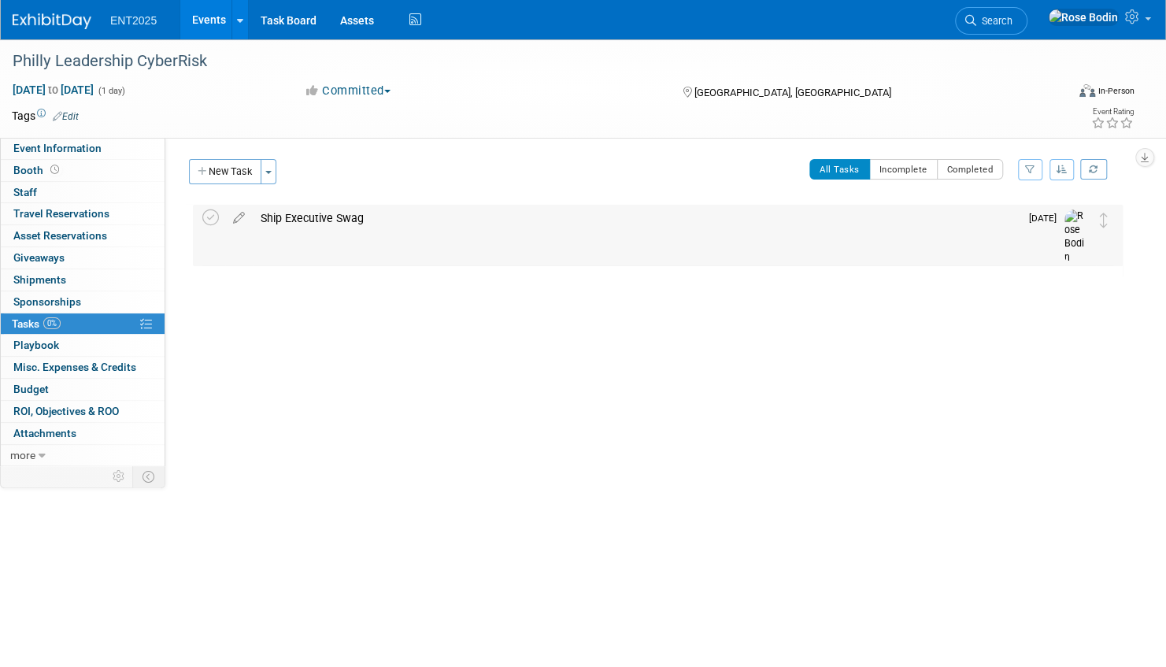
click at [307, 216] on div "Ship Executive Swag" at bounding box center [636, 218] width 767 height 27
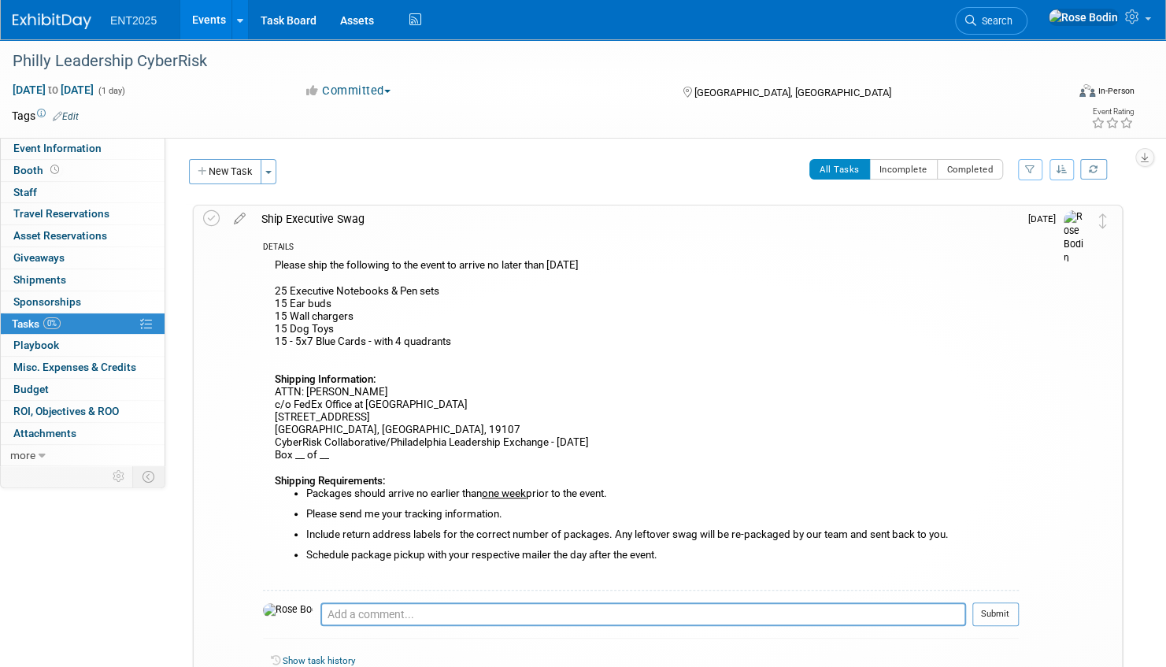
click at [751, 564] on div "Please ship the following to the event to arrive no later than [DATE] Executive…" at bounding box center [641, 422] width 756 height 334
